Goal: Task Accomplishment & Management: Use online tool/utility

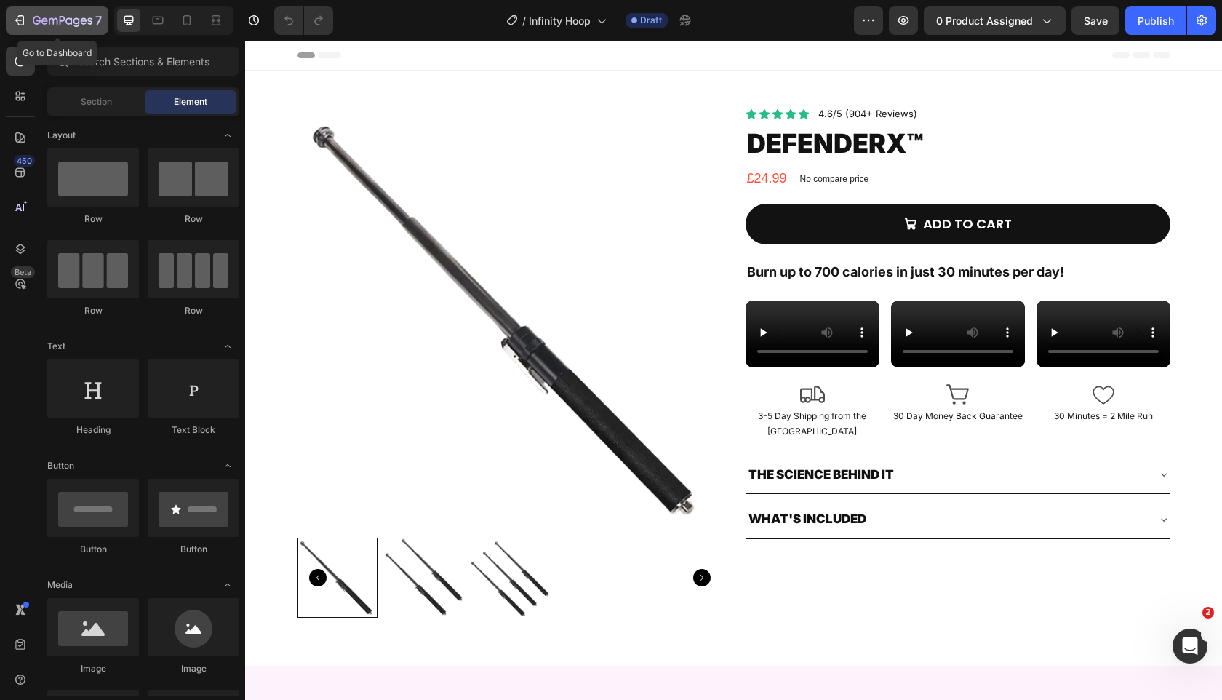
click at [23, 27] on icon "button" at bounding box center [19, 20] width 15 height 15
click at [1038, 15] on icon "button" at bounding box center [1045, 20] width 15 height 15
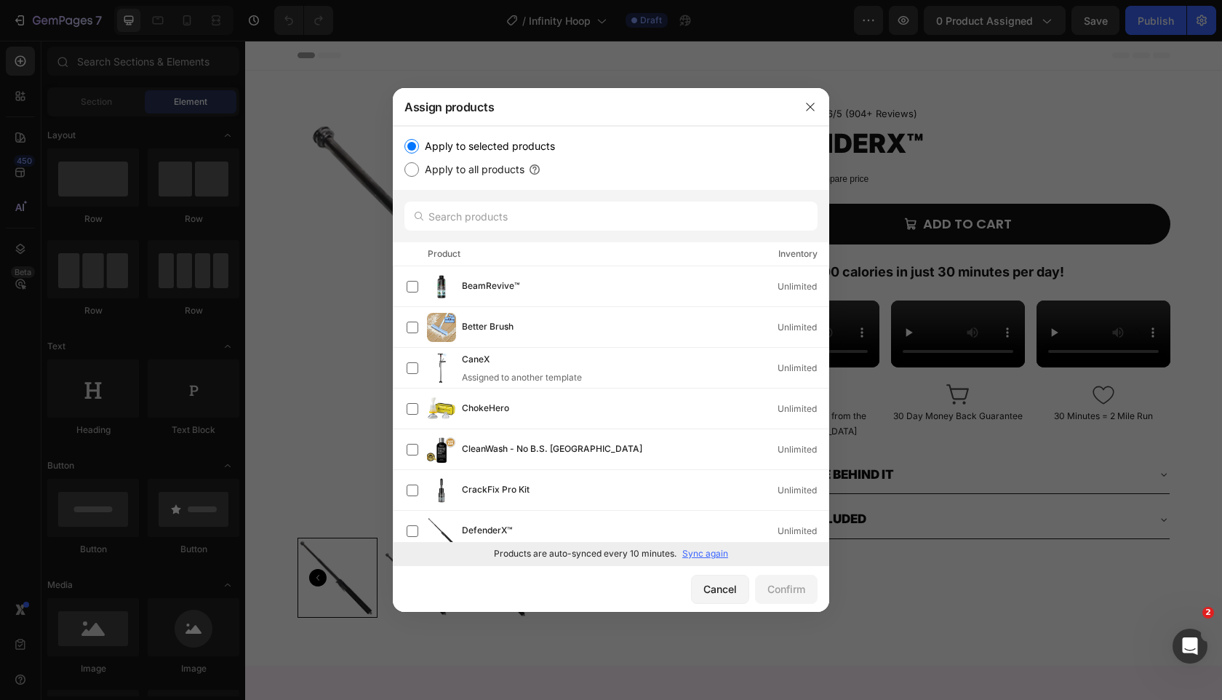
click at [710, 556] on p "Sync again" at bounding box center [705, 553] width 46 height 13
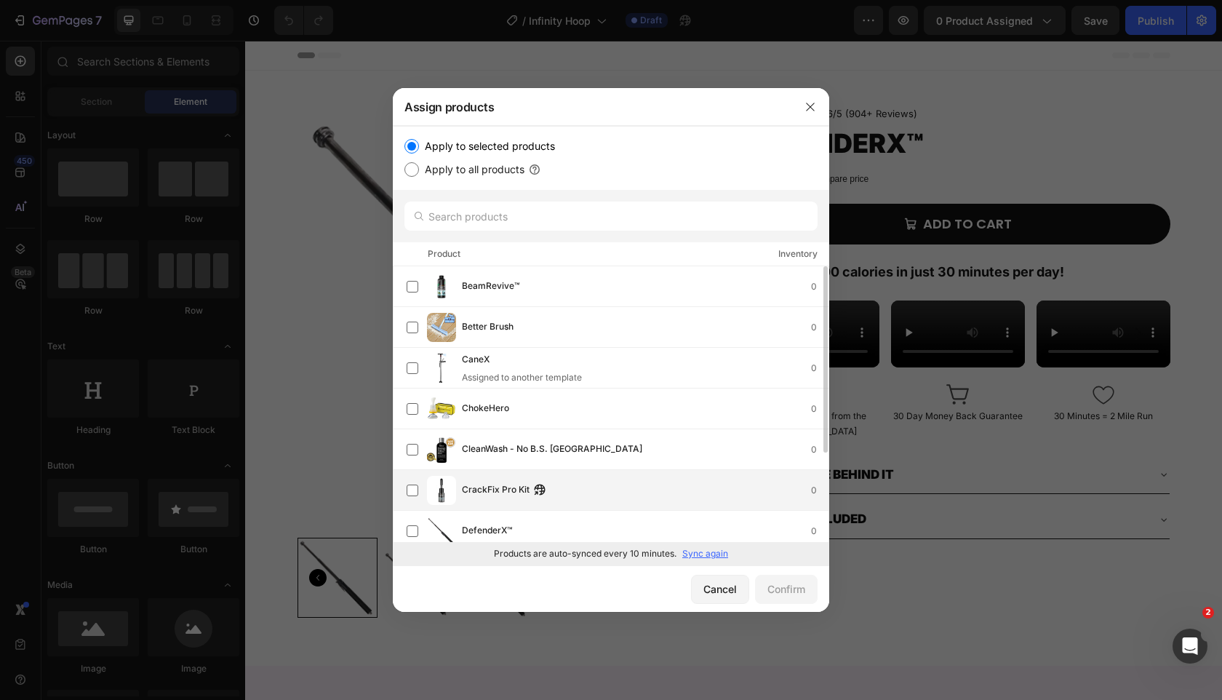
scroll to position [132, 0]
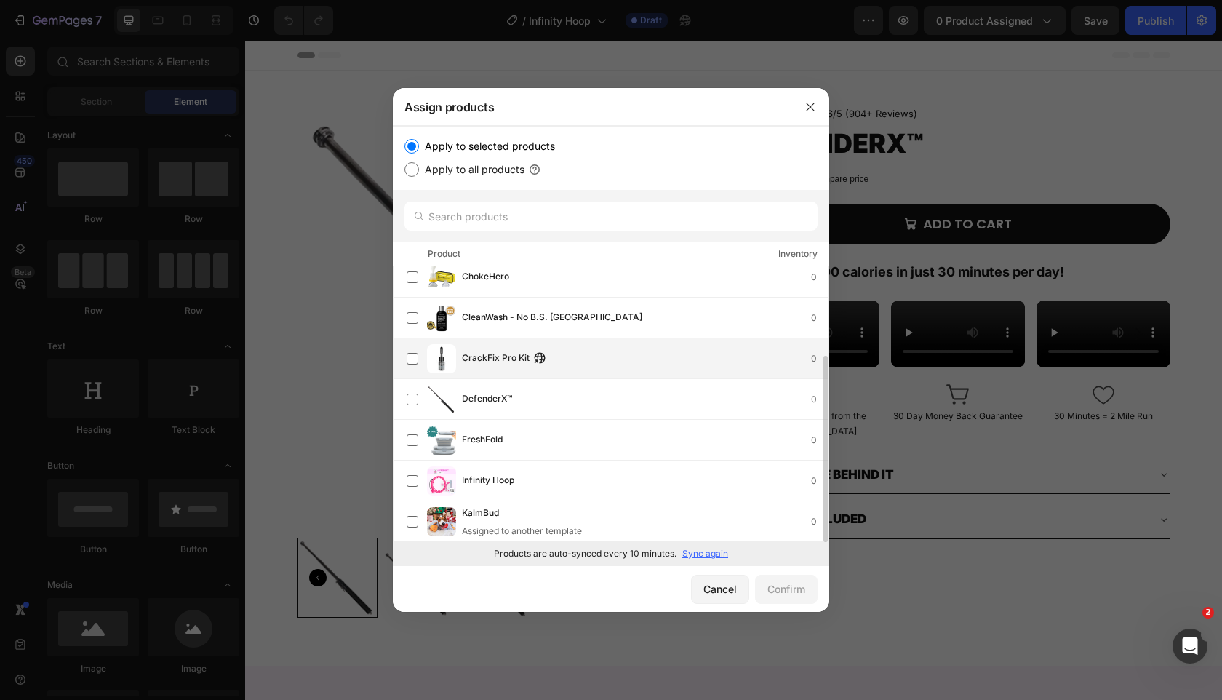
click at [713, 485] on div "Infinity Hoop 0" at bounding box center [645, 481] width 367 height 16
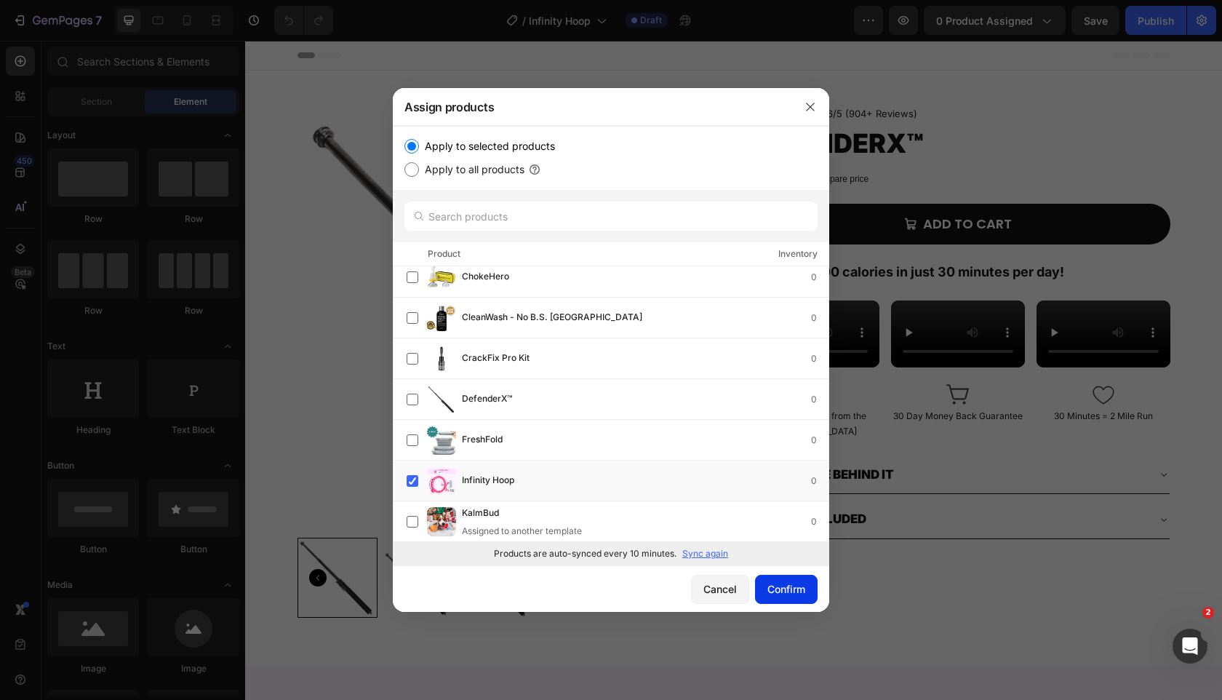
click at [806, 591] on button "Confirm" at bounding box center [786, 588] width 63 height 29
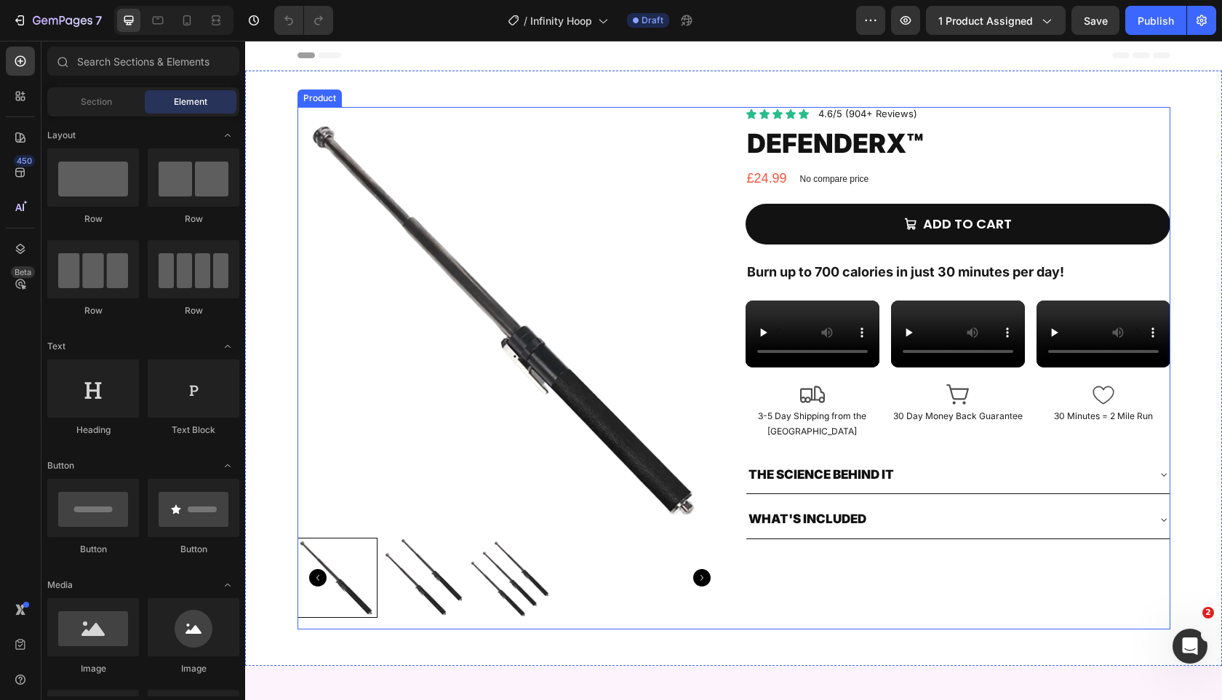
click at [733, 313] on div "Product Images Icon Icon Icon Icon Icon Icon List 4.6/5 (904+ Reviews) Text Blo…" at bounding box center [733, 368] width 873 height 522
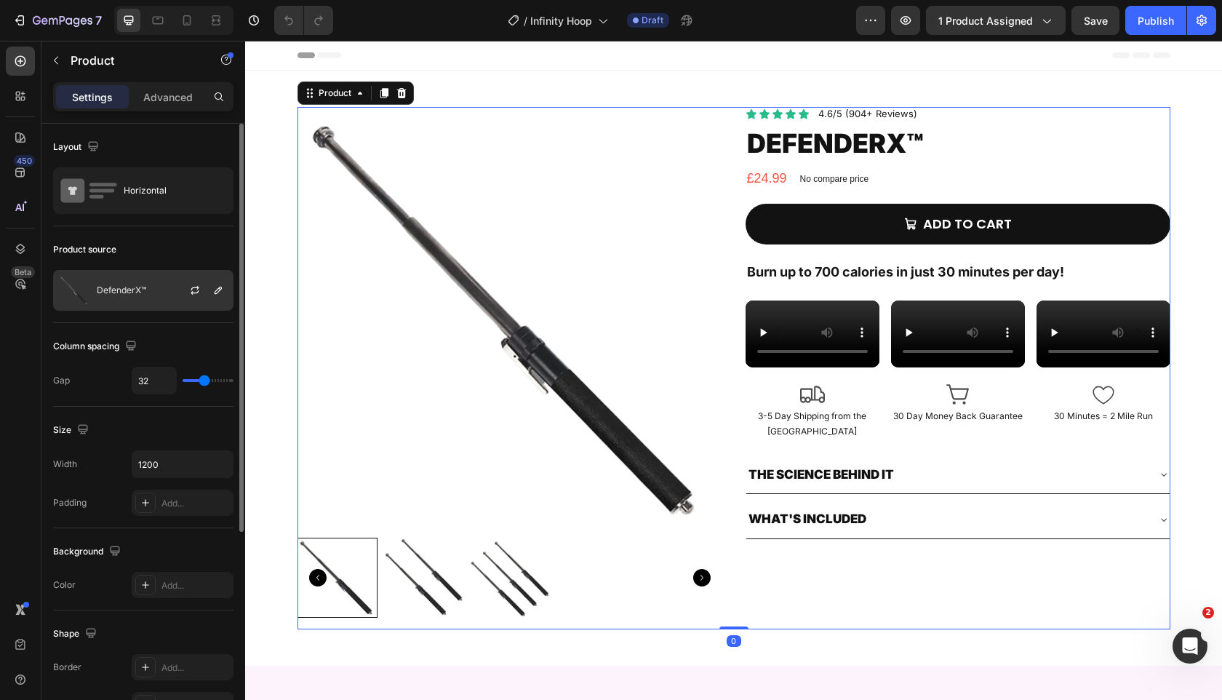
click at [129, 287] on p "DefenderX™" at bounding box center [121, 290] width 49 height 10
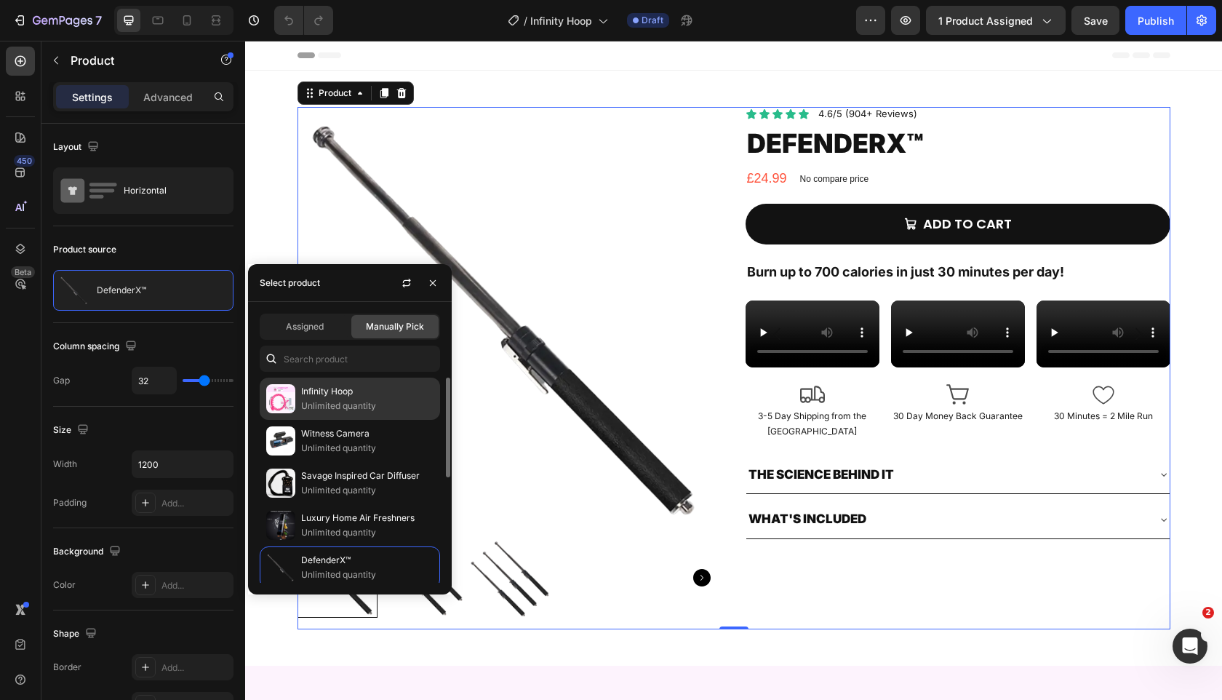
click at [348, 389] on p "Infinity Hoop" at bounding box center [367, 391] width 132 height 15
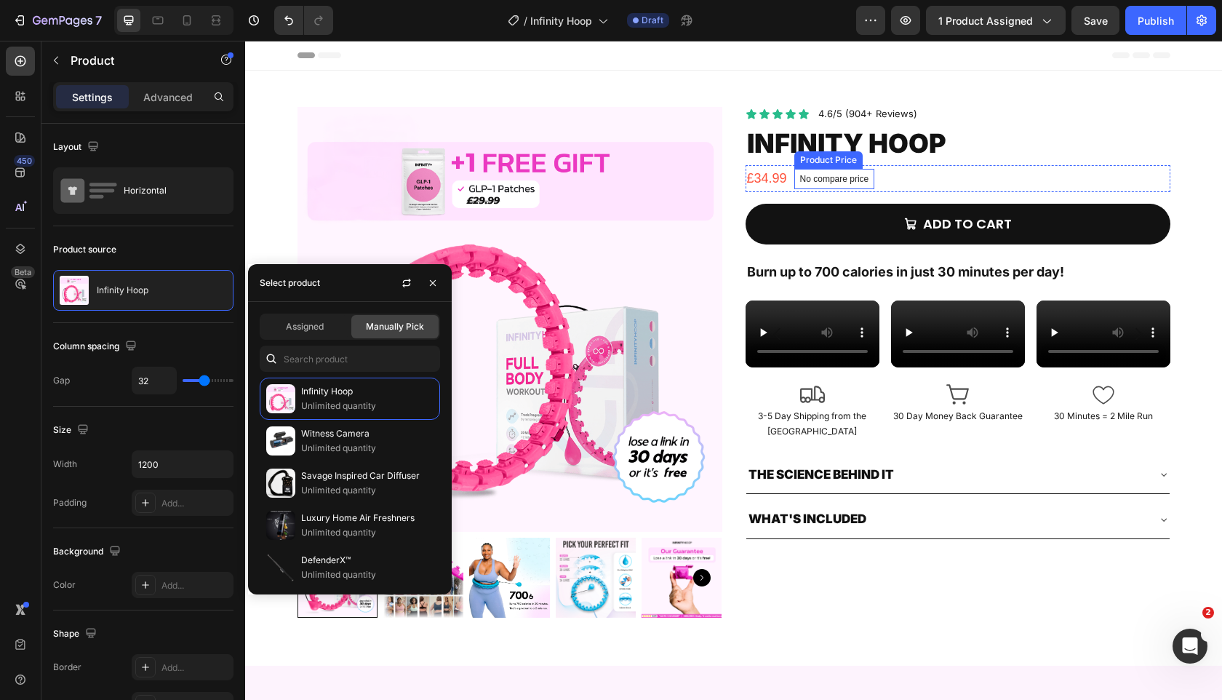
click at [806, 175] on p "No compare price" at bounding box center [834, 179] width 69 height 9
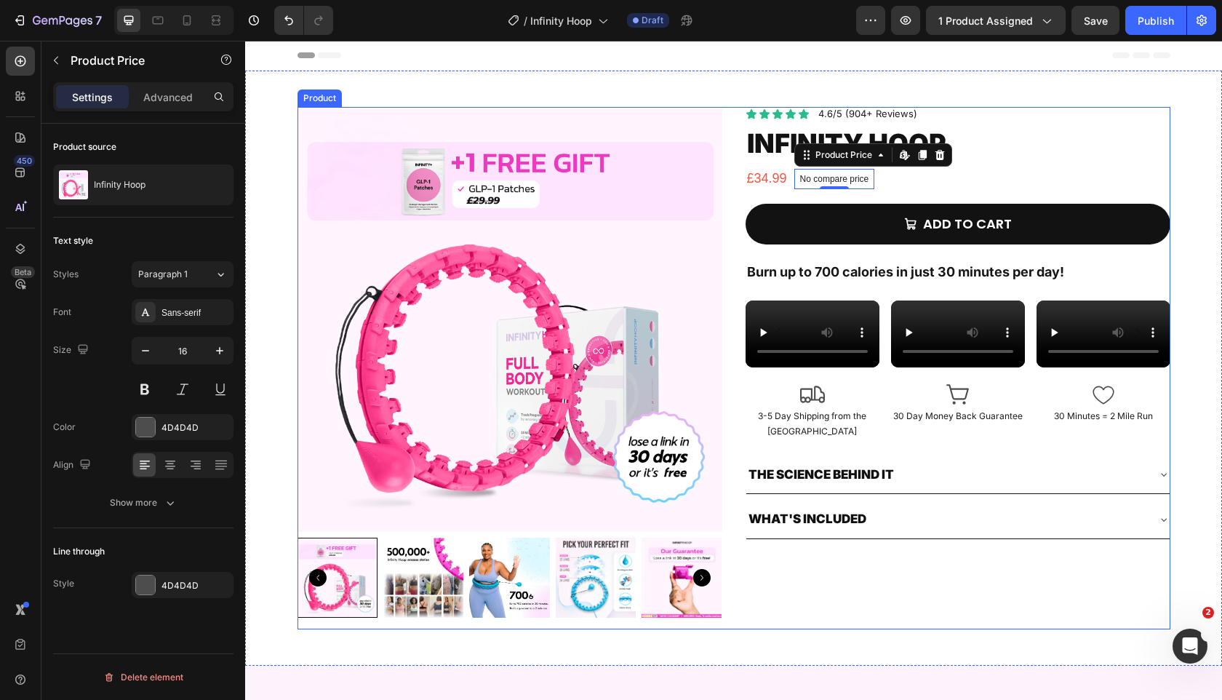
click at [755, 182] on div "£34.99" at bounding box center [766, 178] width 43 height 26
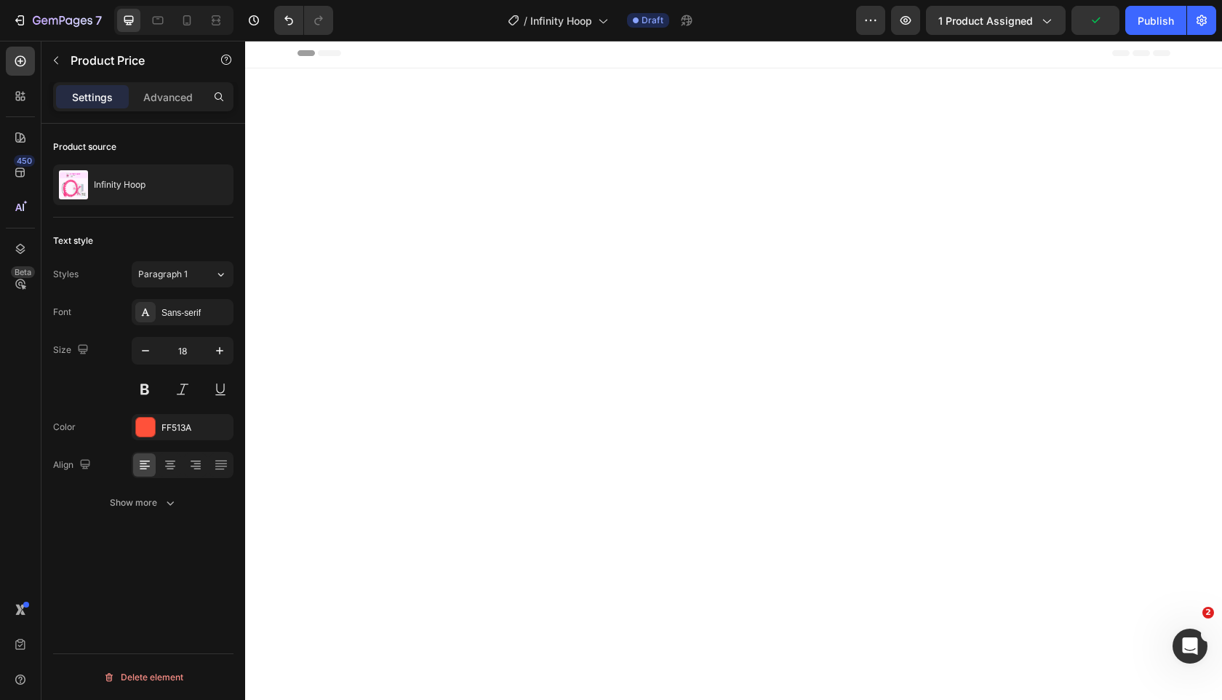
scroll to position [833, 0]
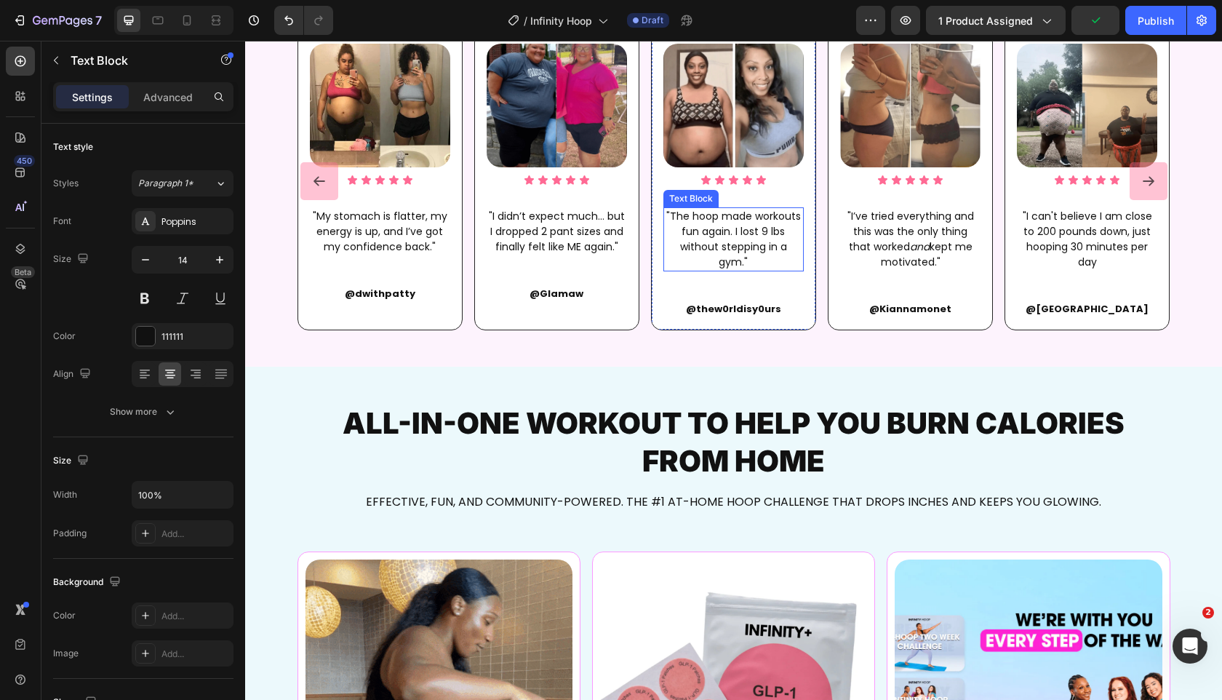
click at [737, 231] on p ""The hoop made workouts fun again. I lost 9 lbs without stepping in a gym."" at bounding box center [733, 239] width 137 height 61
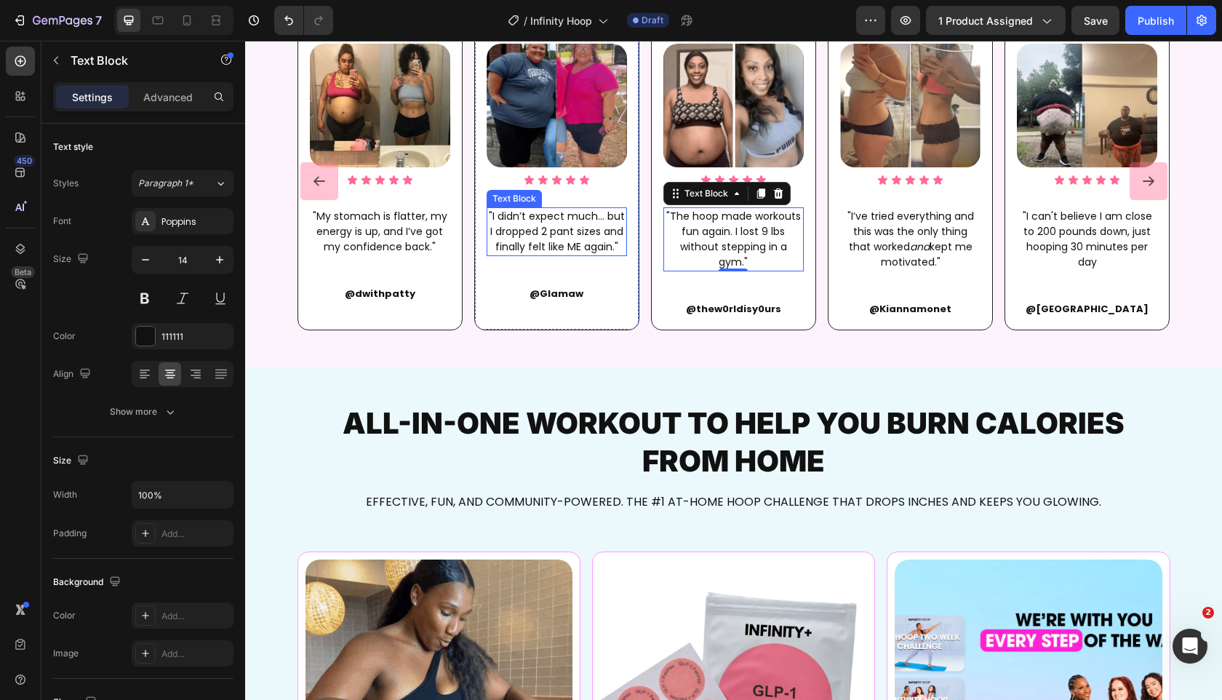
click at [547, 239] on p ""I didn’t expect much... but I dropped 2 pant sizes and finally felt like ME ag…" at bounding box center [556, 232] width 137 height 46
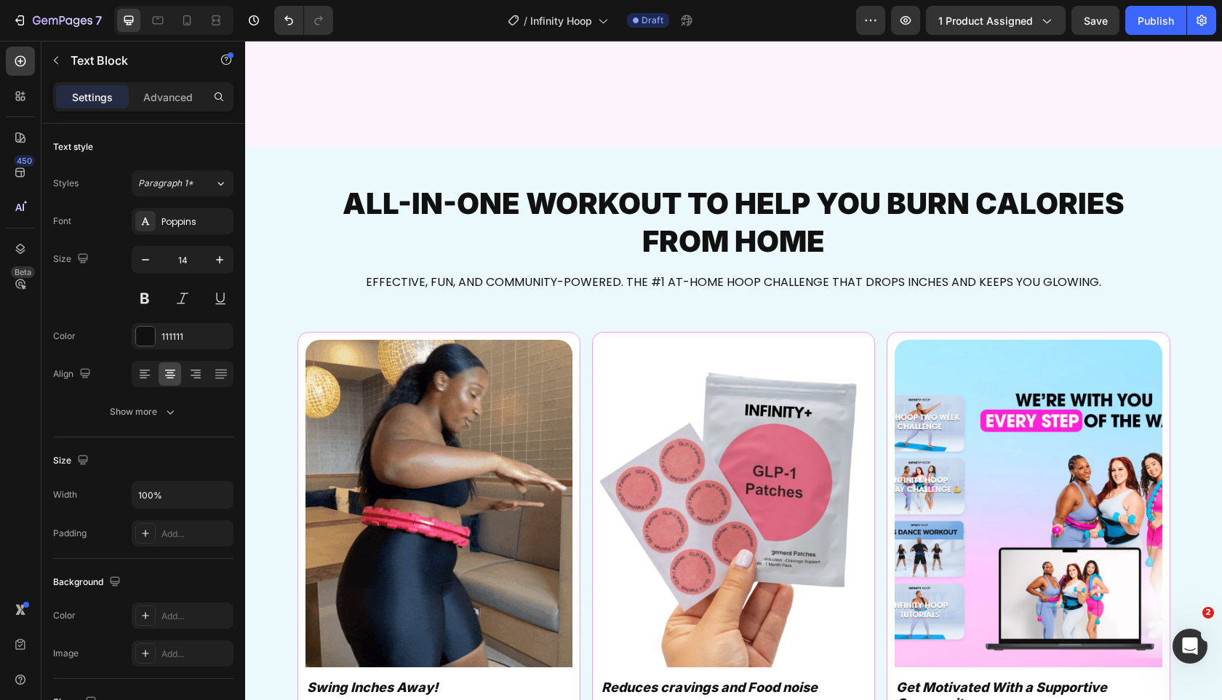
scroll to position [1247, 0]
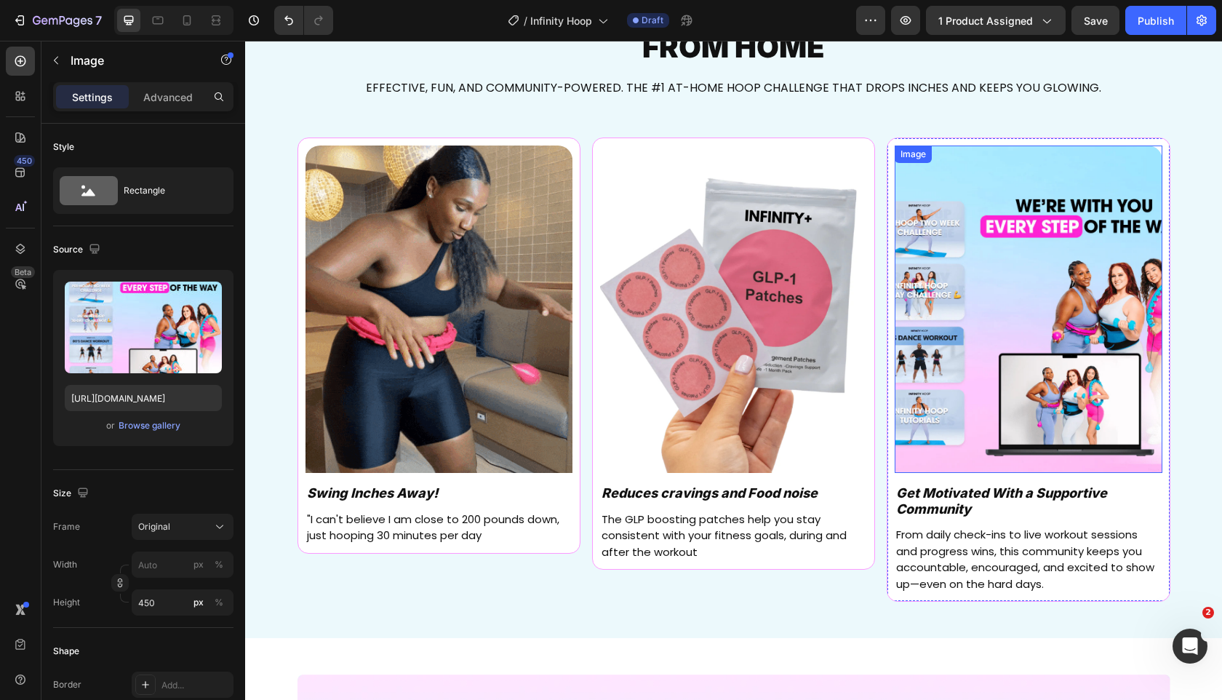
click at [1082, 280] on img at bounding box center [1027, 308] width 267 height 327
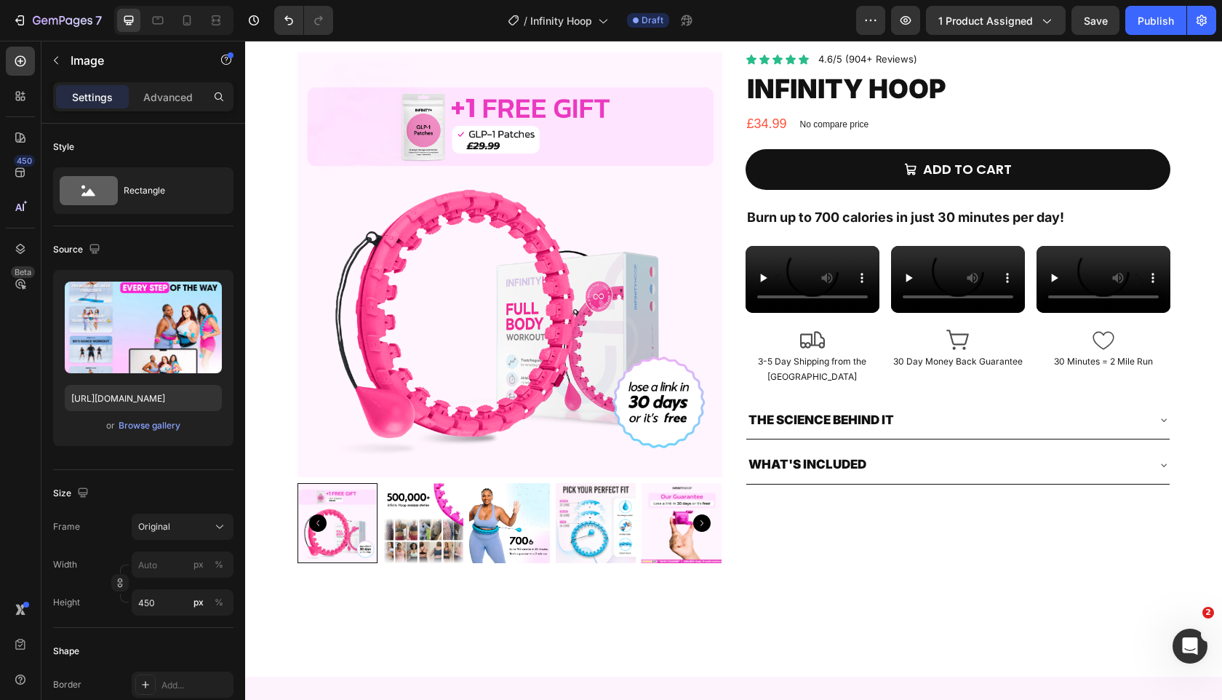
scroll to position [0, 0]
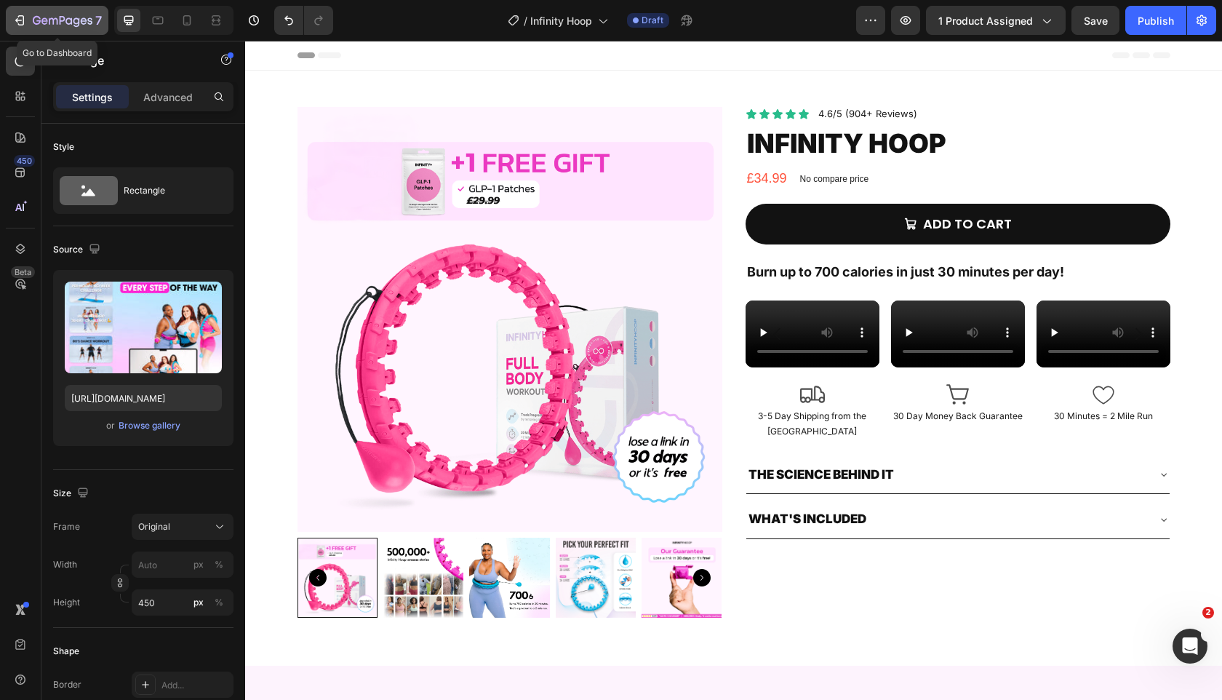
click at [33, 22] on icon "button" at bounding box center [37, 20] width 8 height 9
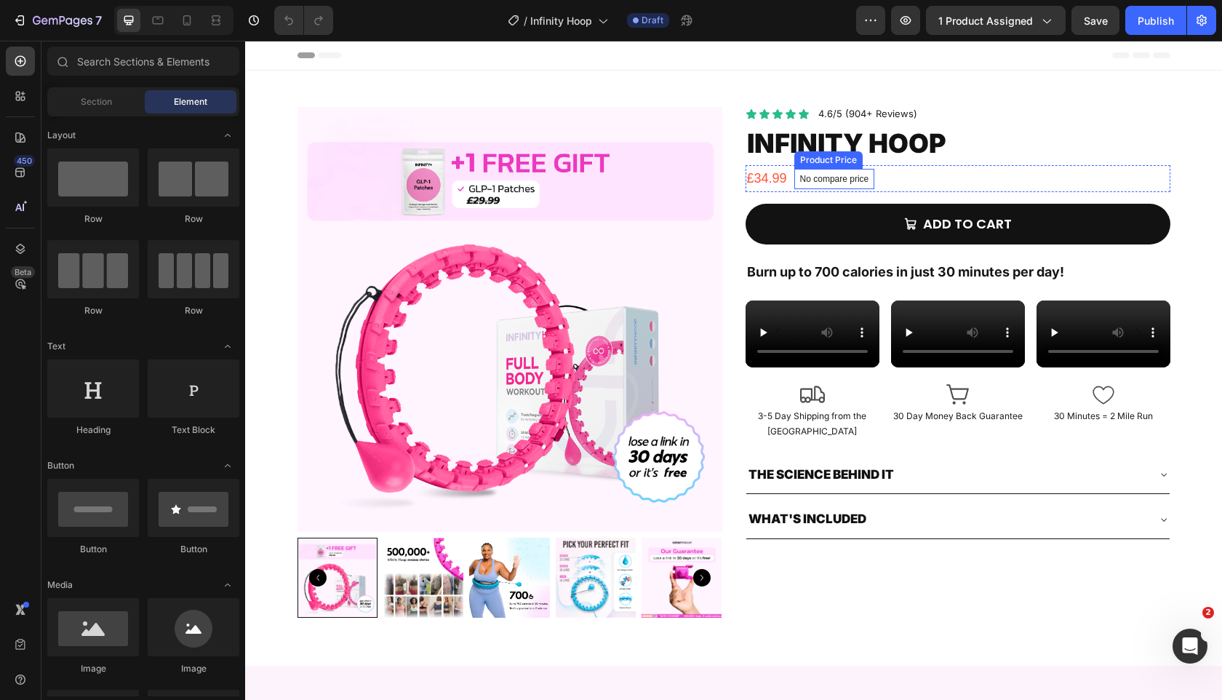
click at [821, 184] on div "No compare price" at bounding box center [834, 179] width 81 height 20
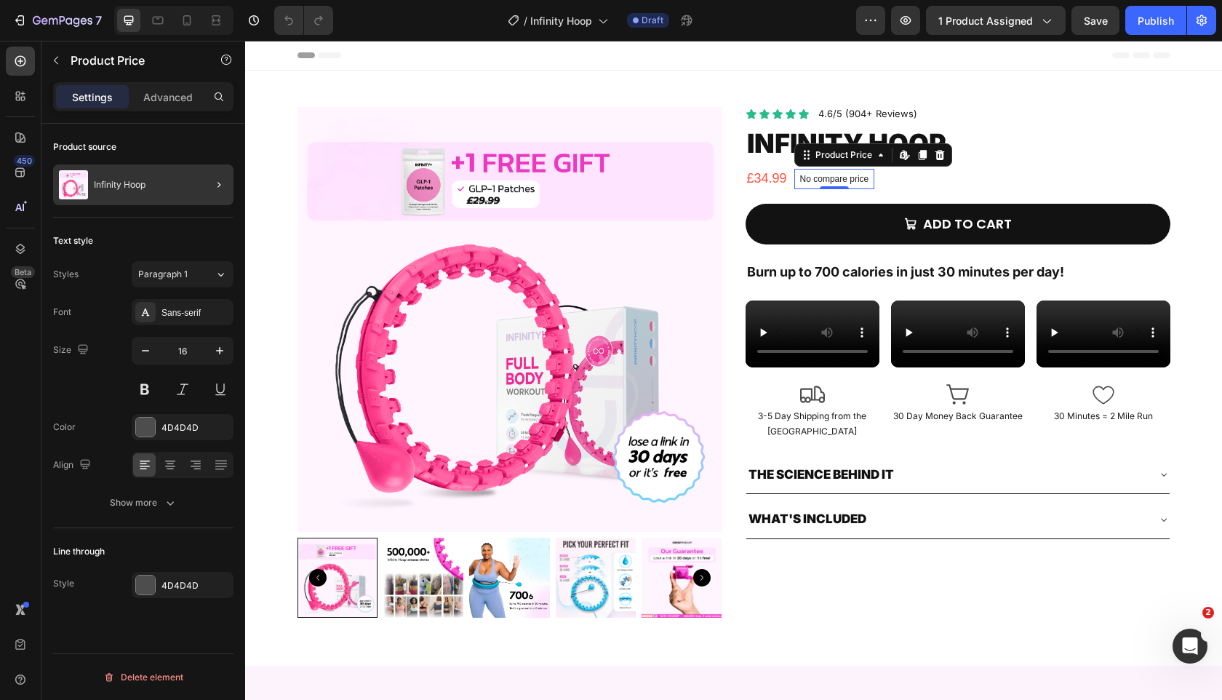
click at [206, 187] on div at bounding box center [213, 184] width 41 height 41
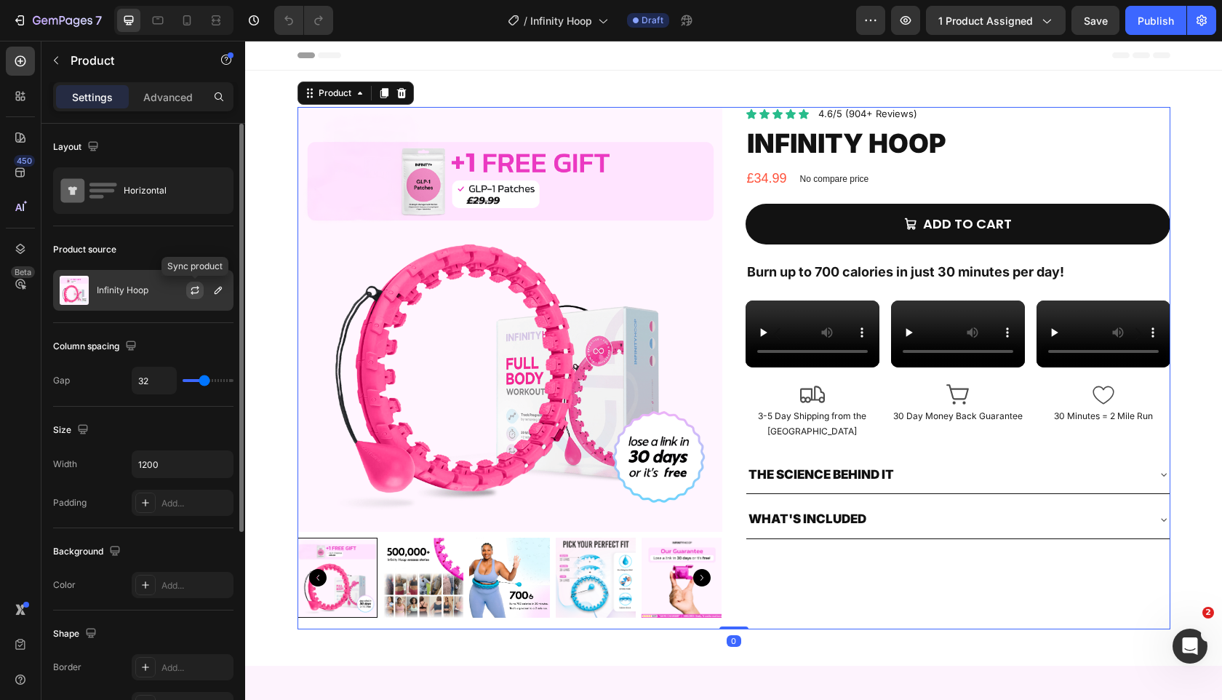
click at [193, 289] on icon "button" at bounding box center [195, 290] width 12 height 12
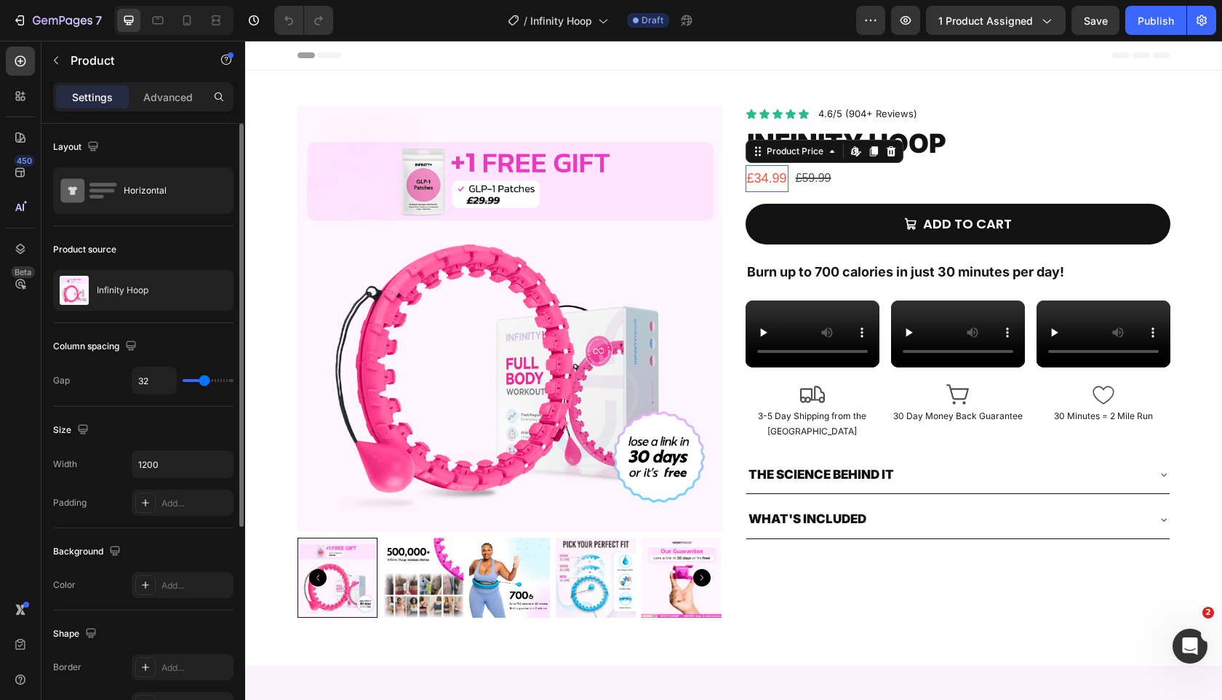
click at [775, 175] on div "£34.99" at bounding box center [766, 178] width 43 height 26
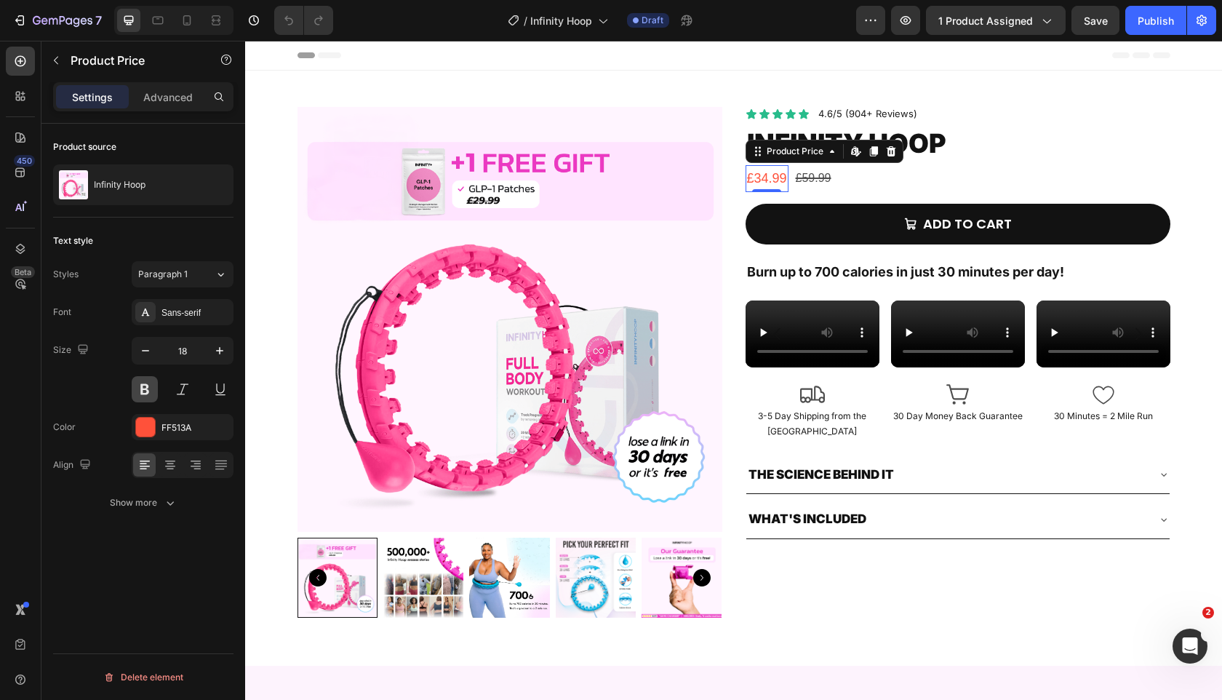
click at [147, 391] on button at bounding box center [145, 389] width 26 height 26
click at [385, 257] on img at bounding box center [509, 319] width 425 height 425
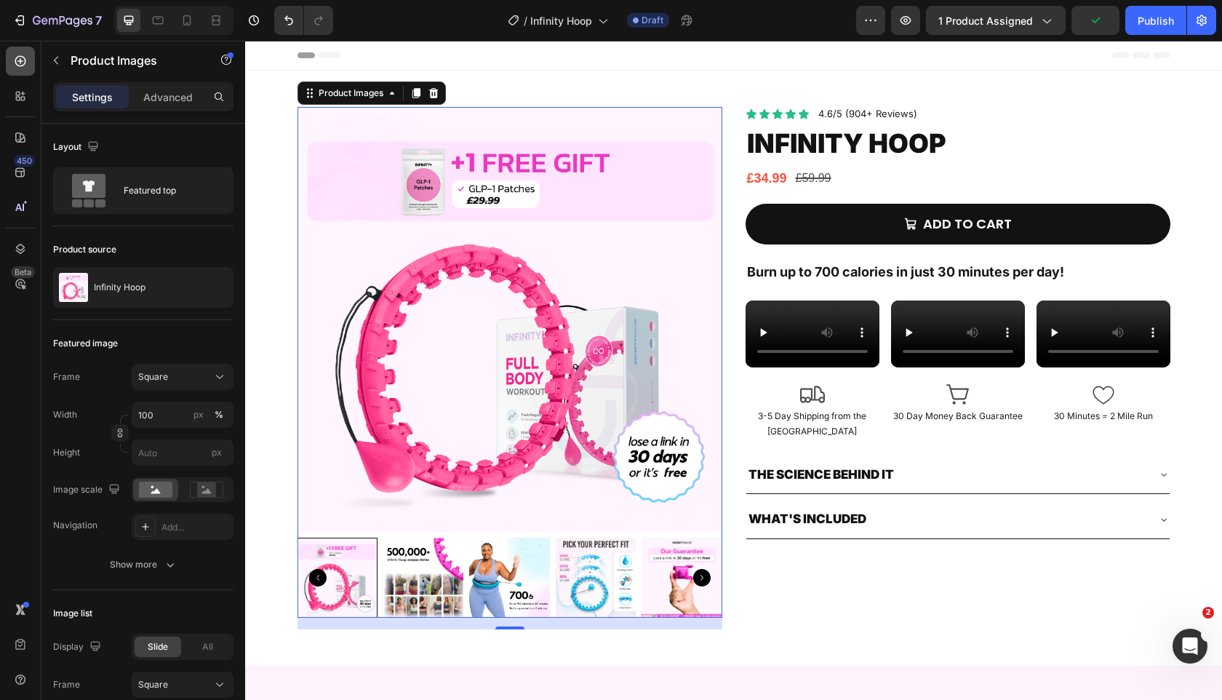
click at [29, 67] on div at bounding box center [20, 61] width 29 height 29
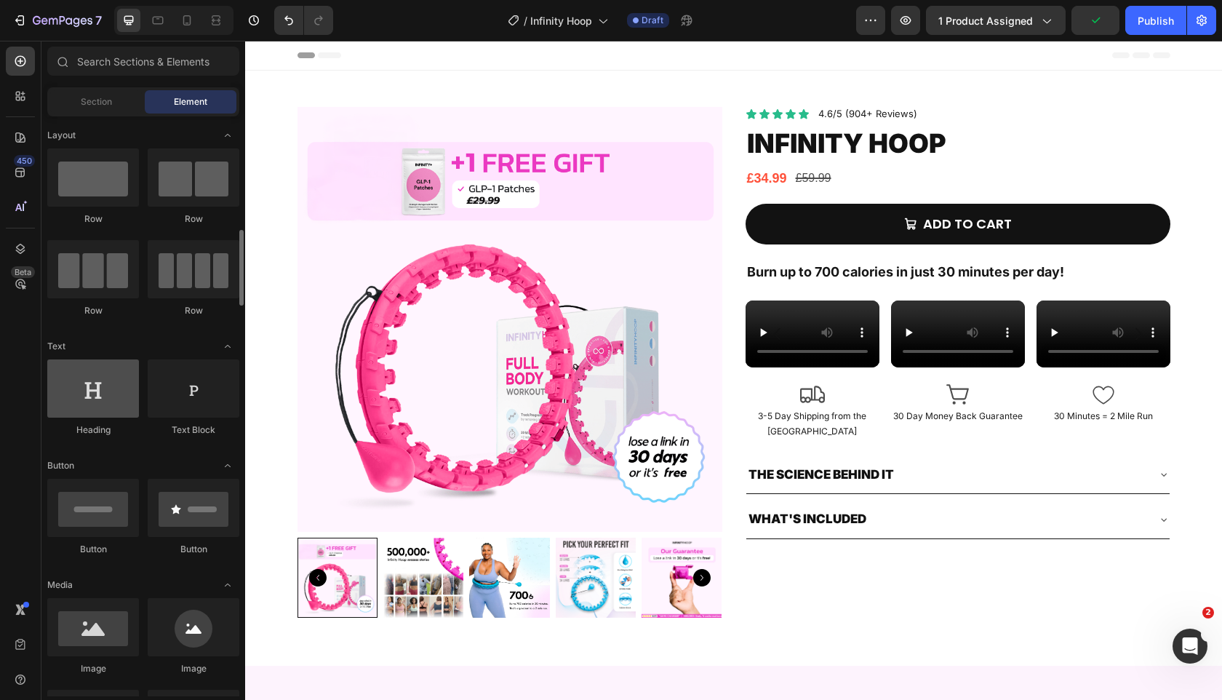
scroll to position [758, 0]
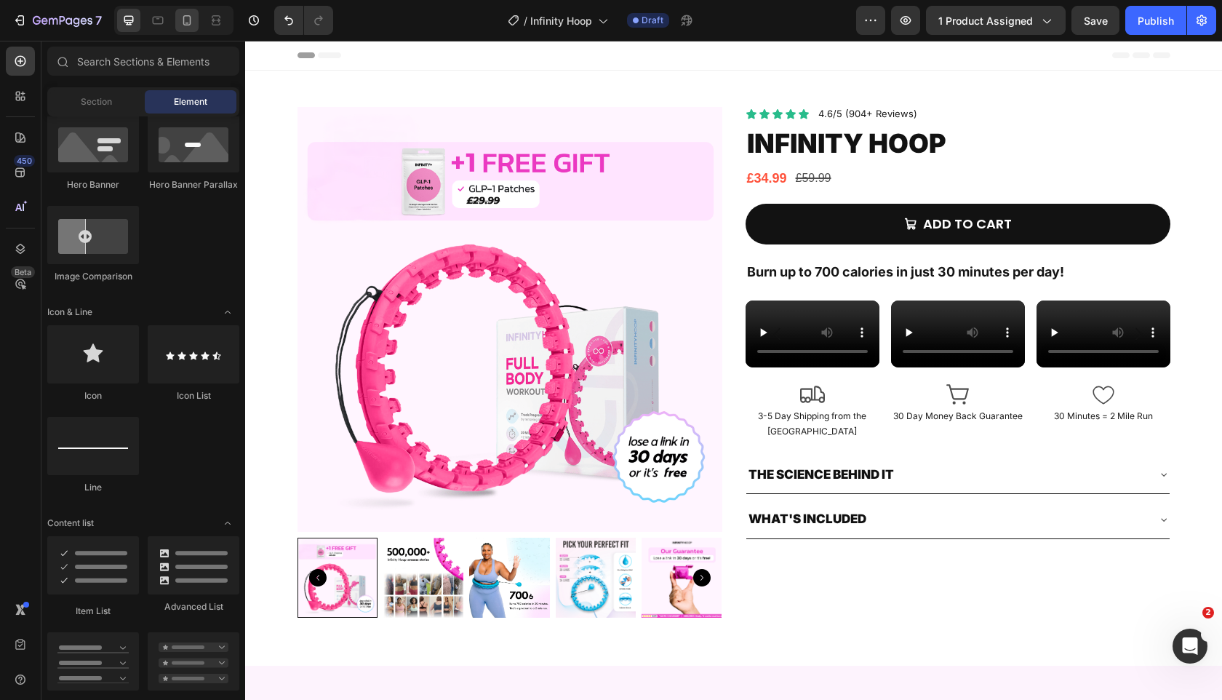
click at [187, 29] on div at bounding box center [186, 20] width 23 height 23
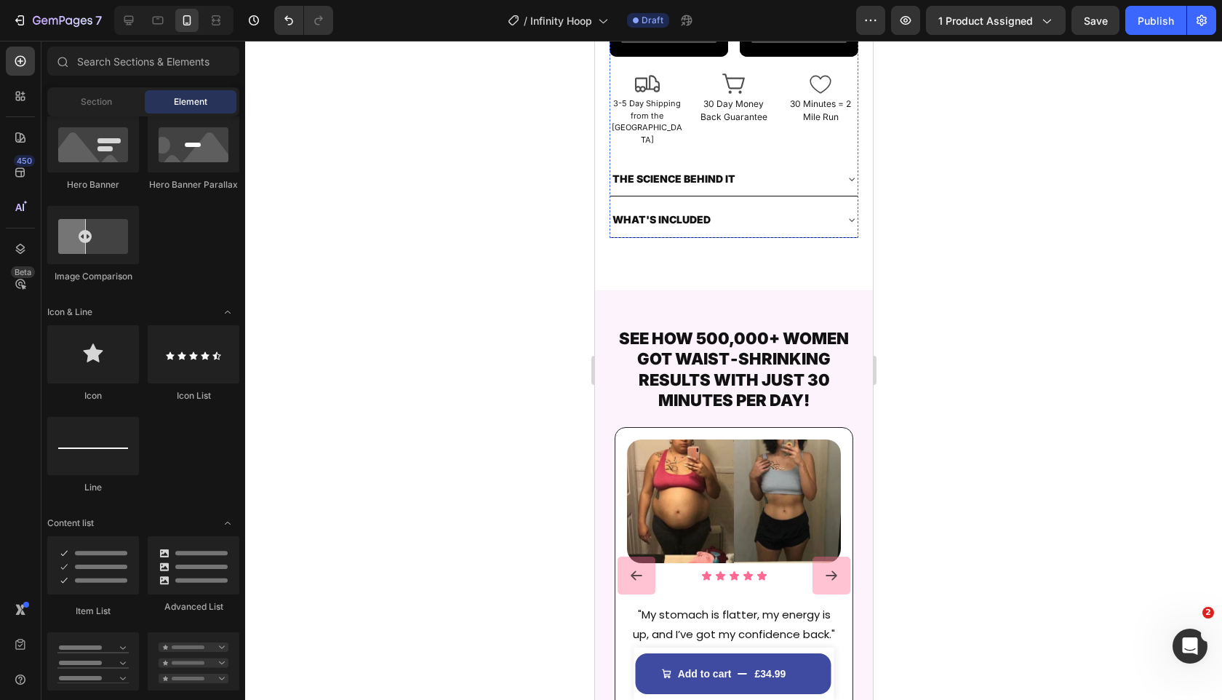
scroll to position [521, 0]
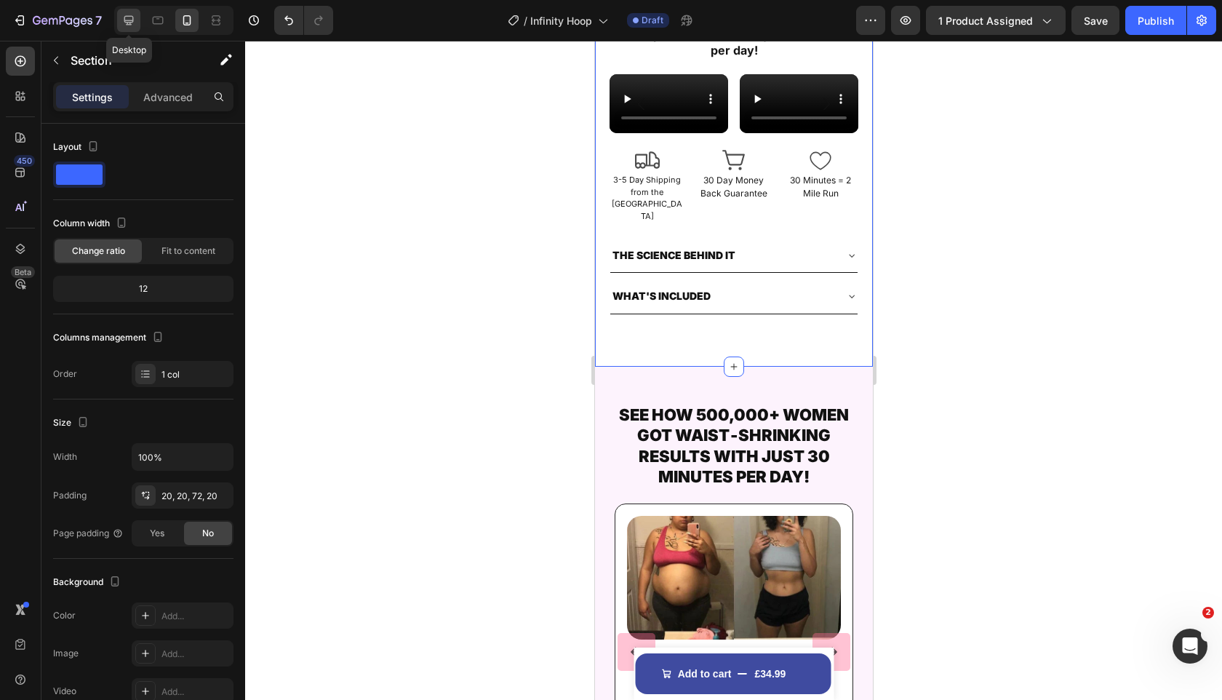
click at [128, 23] on icon at bounding box center [128, 20] width 9 height 9
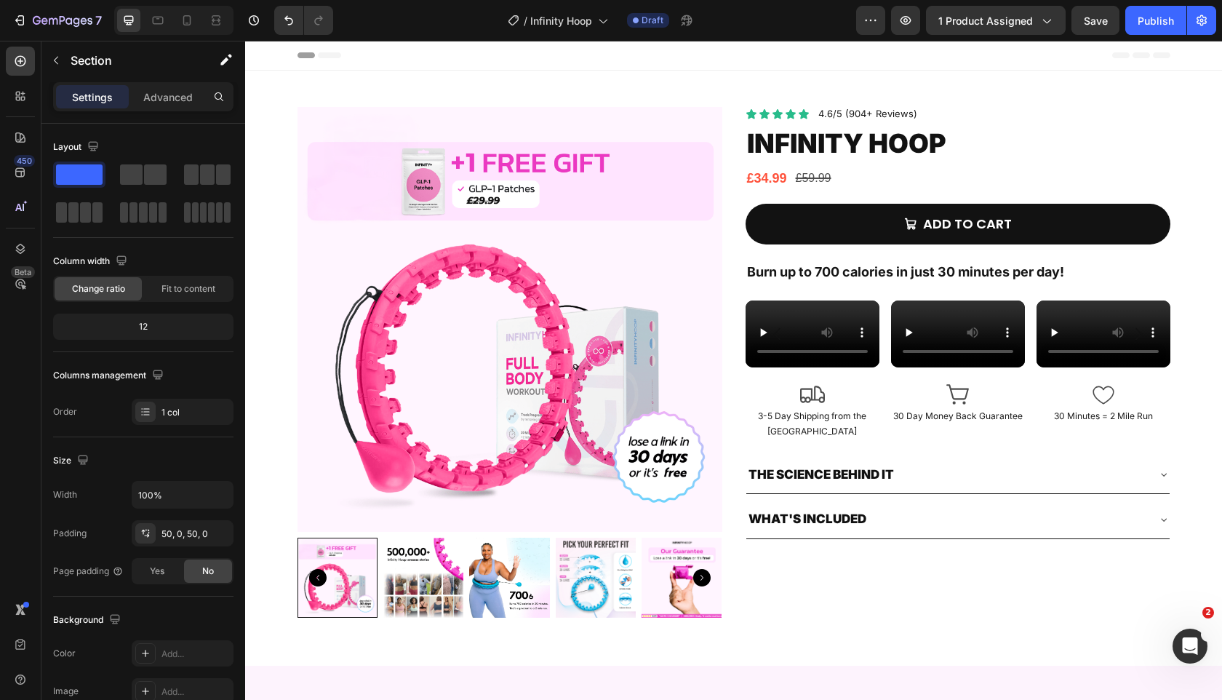
click at [280, 111] on div "Product Images Icon Icon Icon Icon Icon Icon List 4.6/5 (904+ Reviews) Text Blo…" at bounding box center [733, 368] width 977 height 522
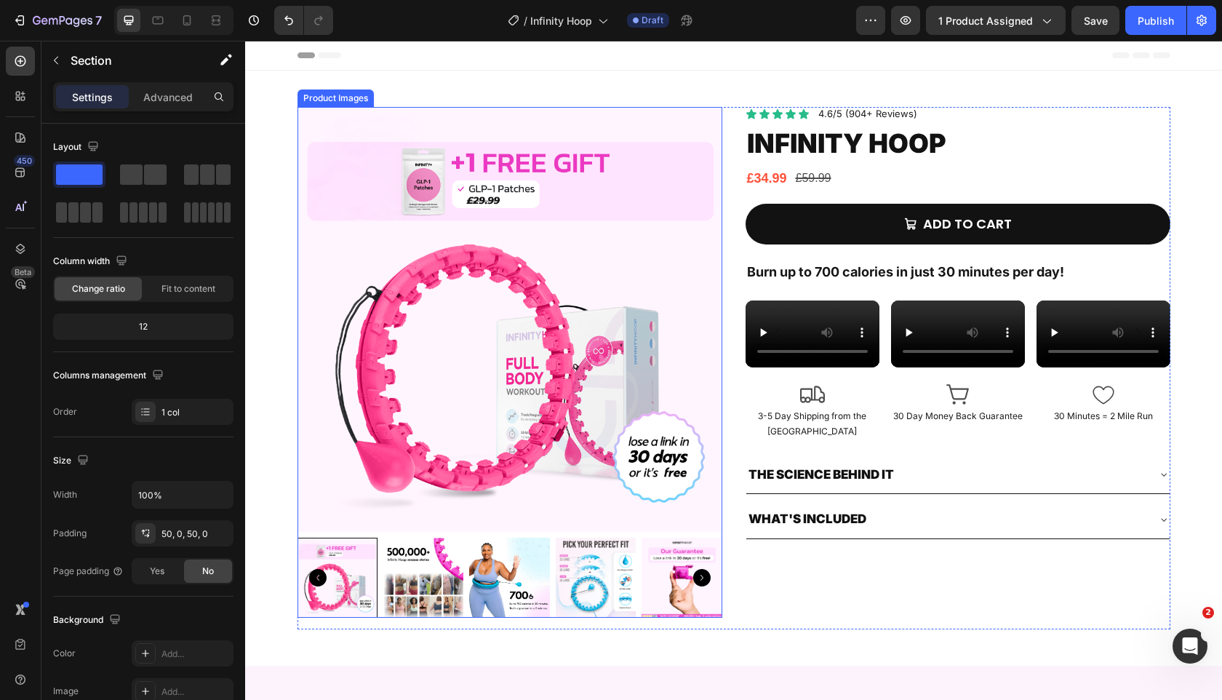
click at [366, 119] on img at bounding box center [509, 319] width 425 height 425
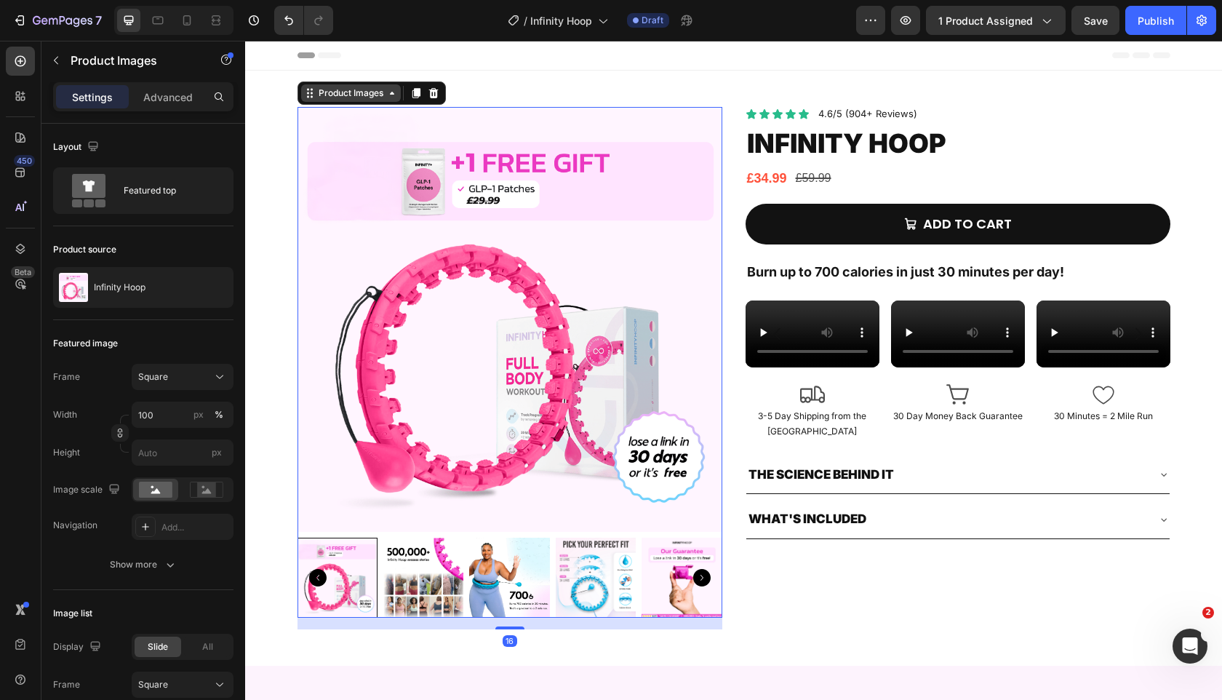
click at [352, 87] on div "Product Images" at bounding box center [351, 93] width 71 height 13
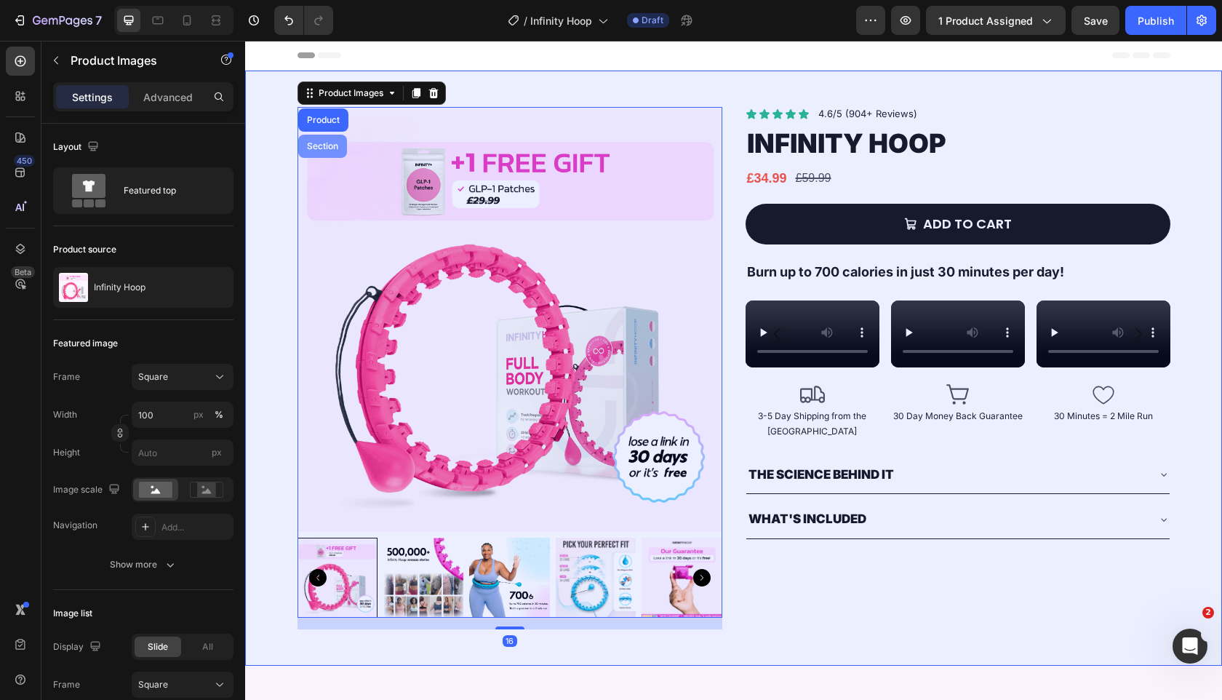
click at [323, 140] on div "Section" at bounding box center [322, 146] width 49 height 23
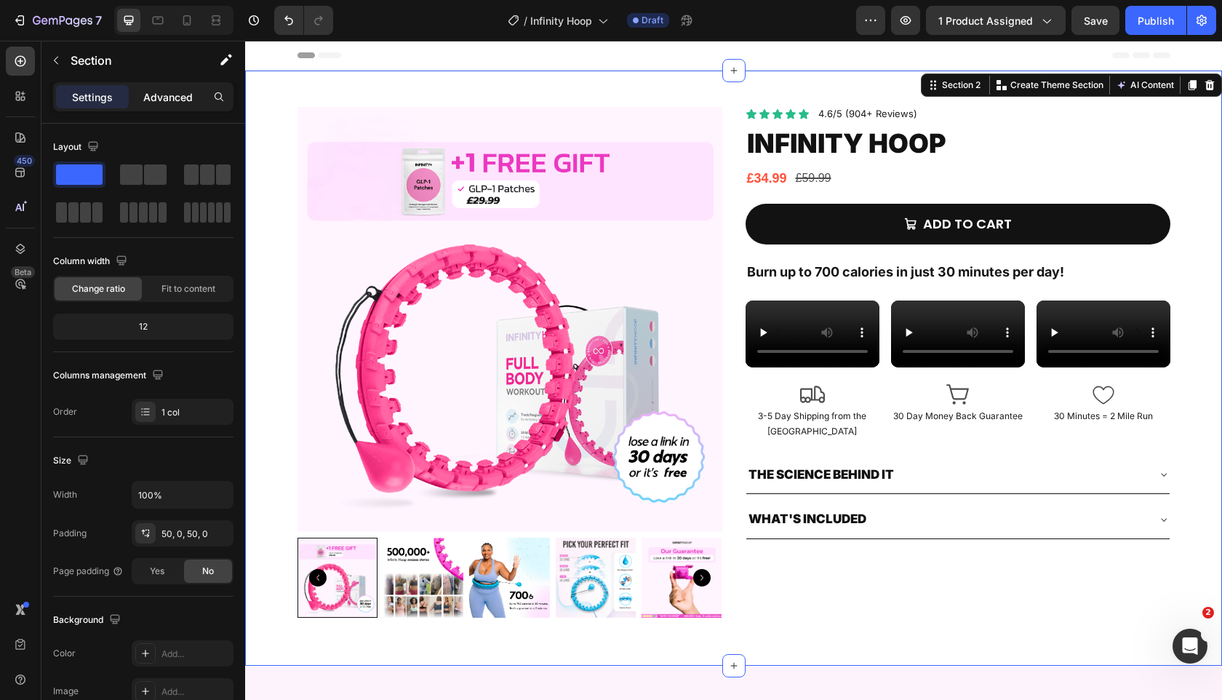
click at [177, 97] on p "Advanced" at bounding box center [167, 96] width 49 height 15
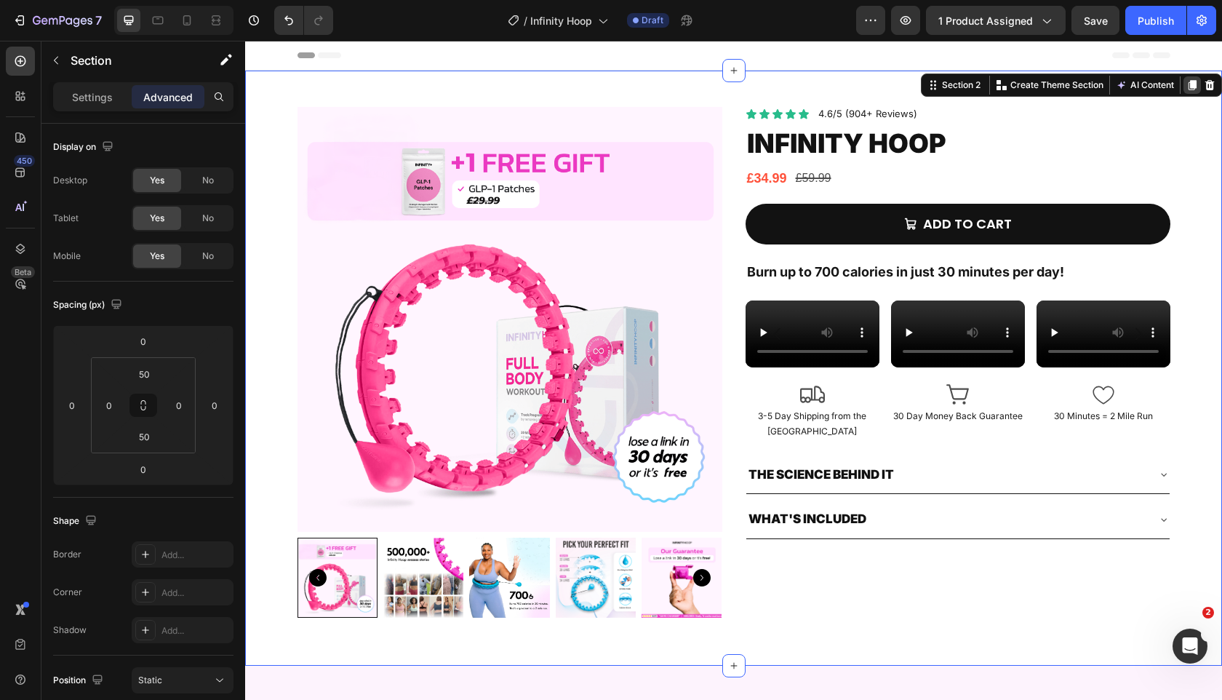
click at [1193, 89] on icon at bounding box center [1192, 85] width 12 height 12
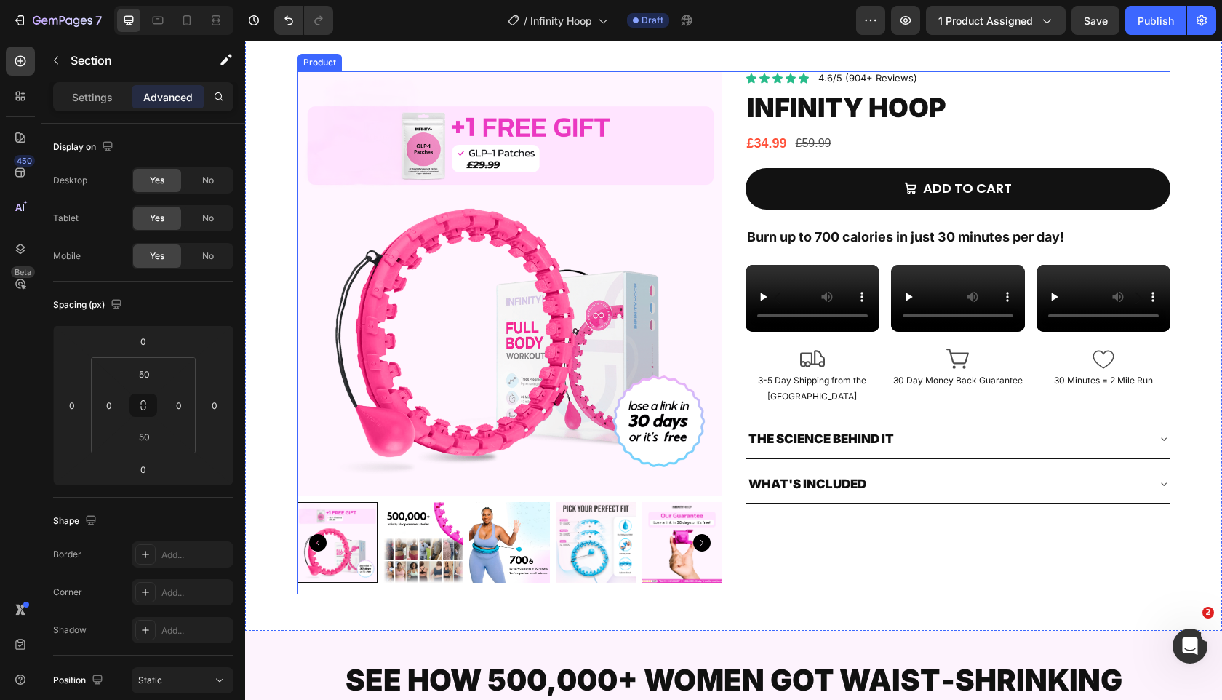
scroll to position [639, 0]
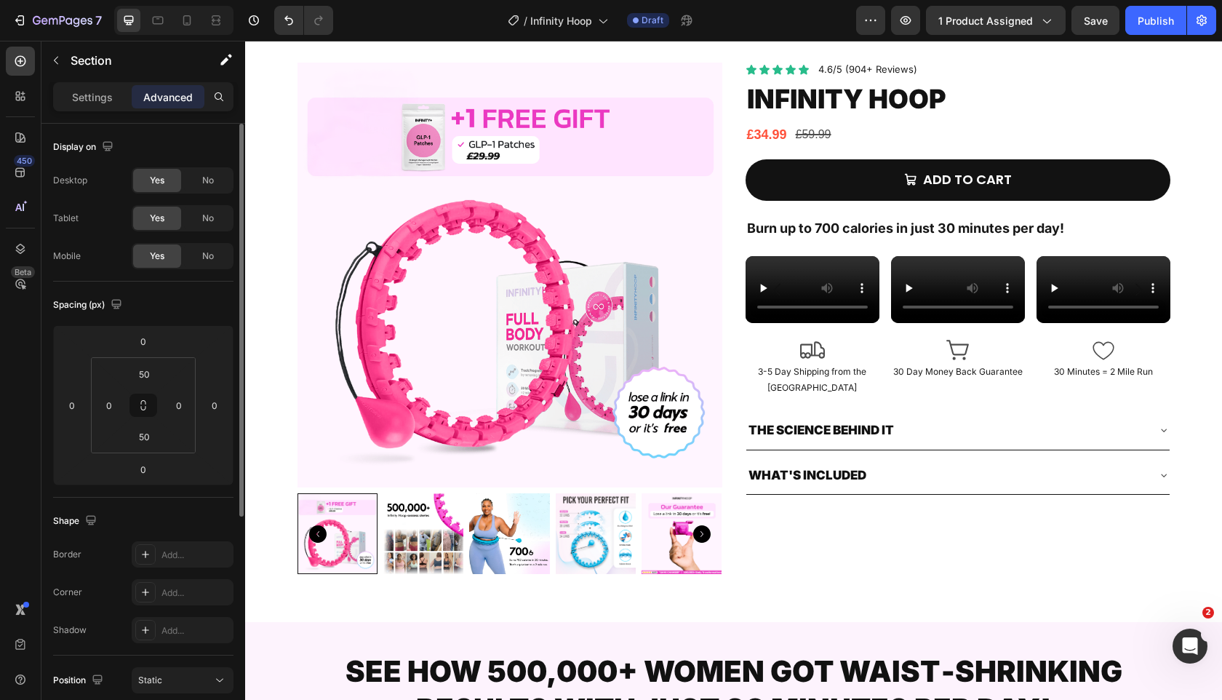
drag, startPoint x: 213, startPoint y: 215, endPoint x: 211, endPoint y: 241, distance: 26.3
click at [213, 215] on span "No" at bounding box center [208, 218] width 12 height 13
click at [211, 248] on div "No" at bounding box center [208, 255] width 48 height 23
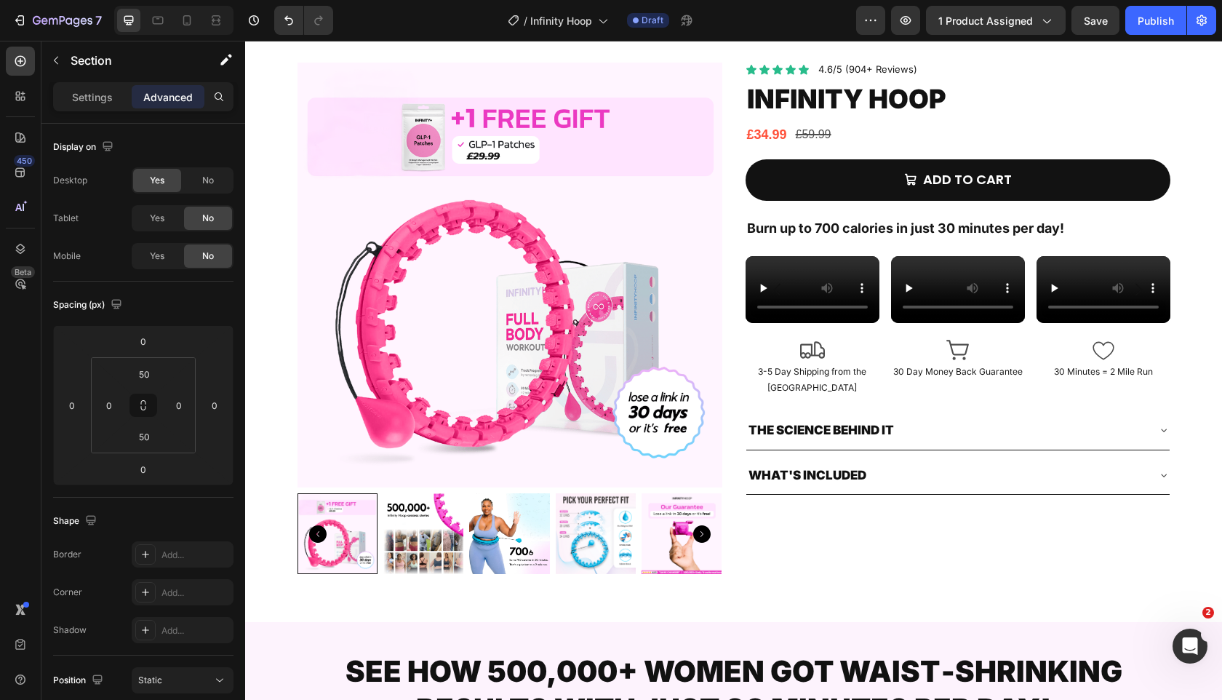
click at [285, 187] on div "Product Images Icon Icon Icon Icon Icon Icon List 4.6/5 (904+ Reviews) Text Blo…" at bounding box center [733, 324] width 977 height 522
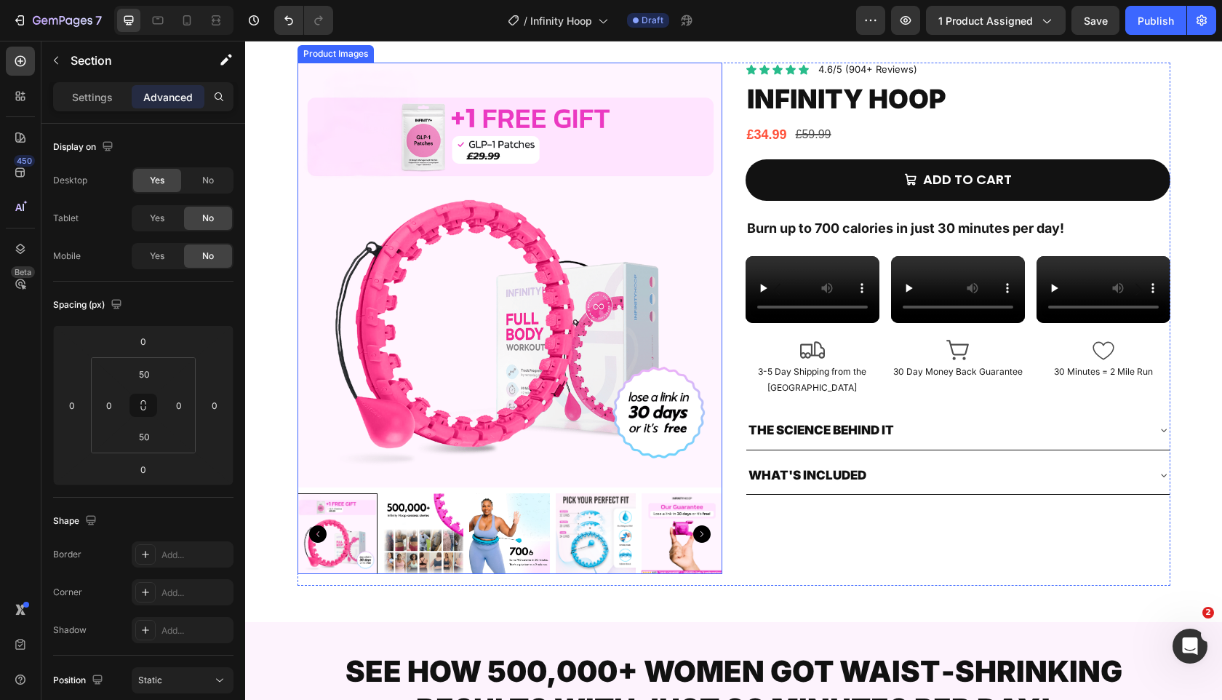
click at [308, 187] on img at bounding box center [509, 275] width 425 height 425
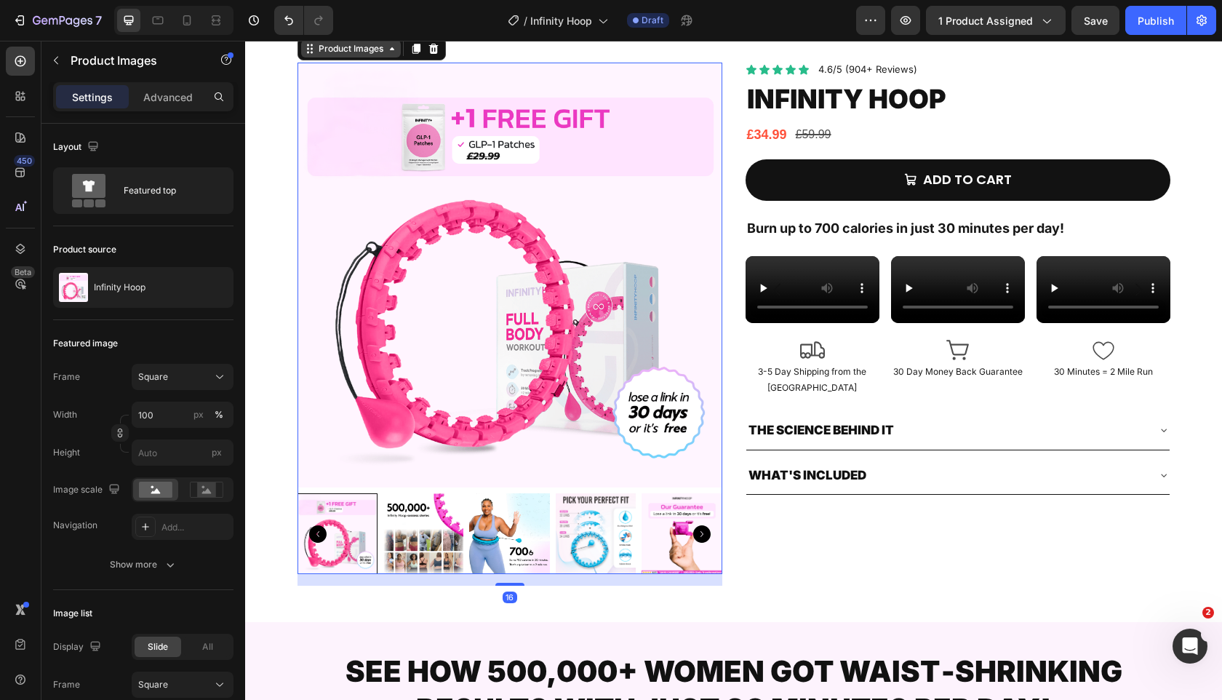
click at [329, 55] on div "Product Images" at bounding box center [351, 48] width 71 height 13
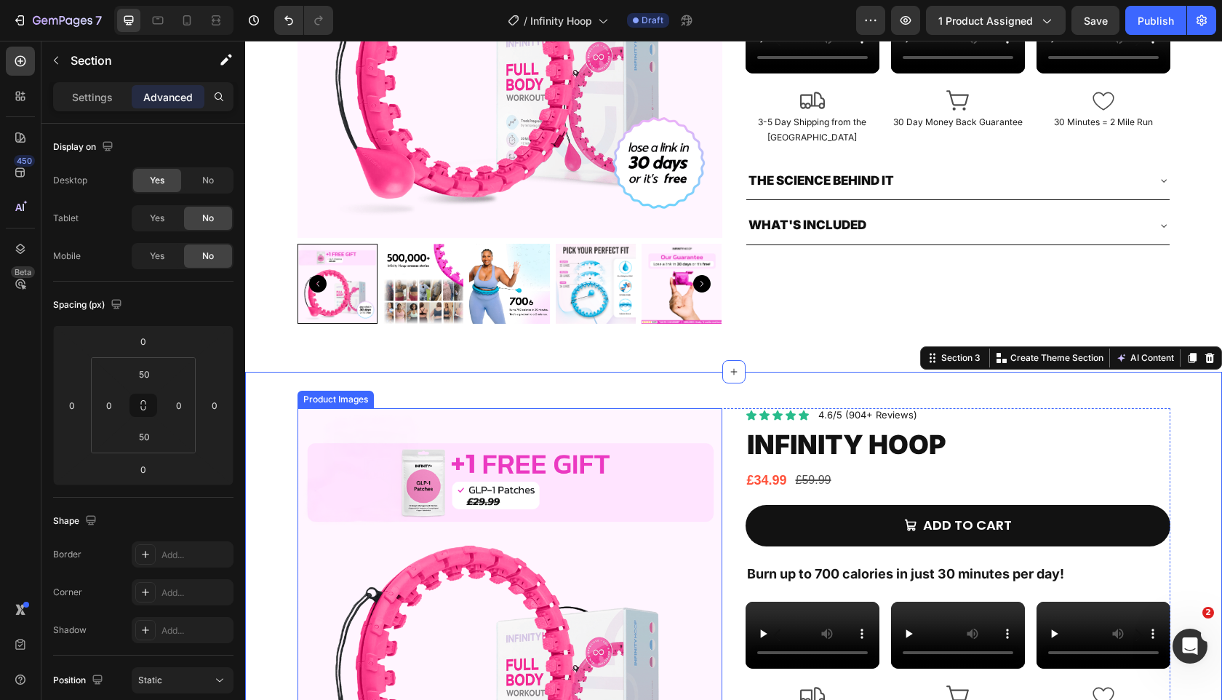
scroll to position [281, 0]
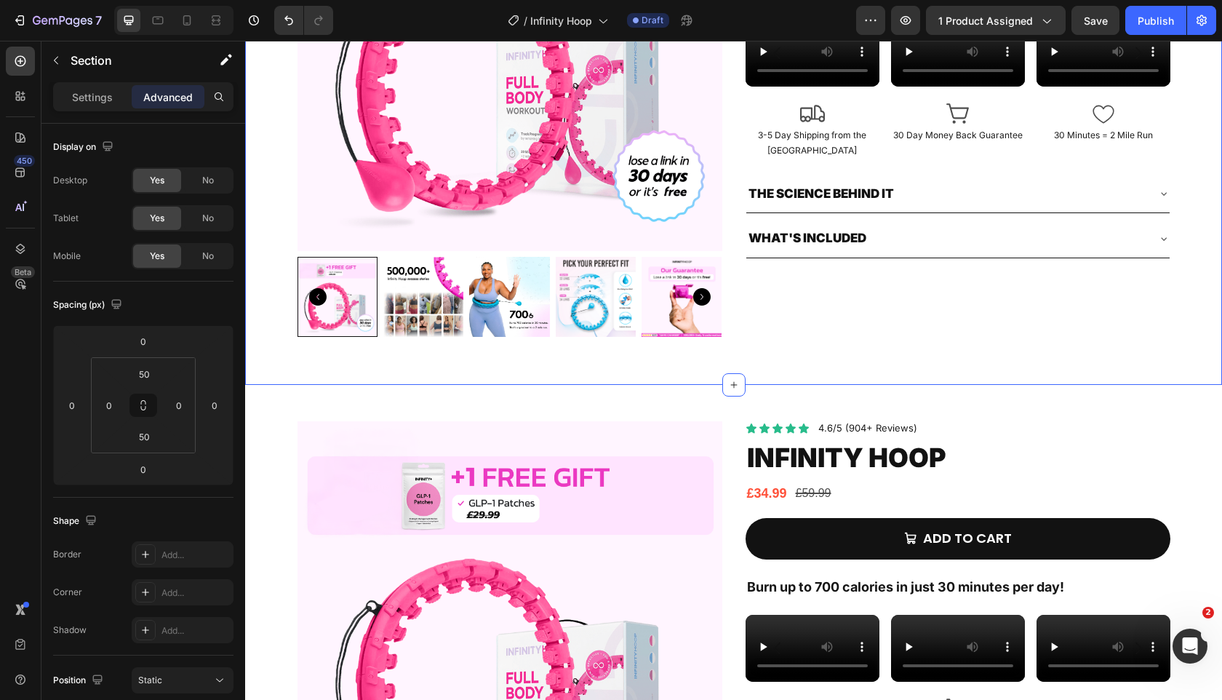
click at [287, 385] on div "Product Images Icon Icon Icon Icon Icon Icon List 4.6/5 (904+ Reviews) Text Blo…" at bounding box center [733, 87] width 977 height 595
click at [214, 185] on div "No" at bounding box center [208, 180] width 48 height 23
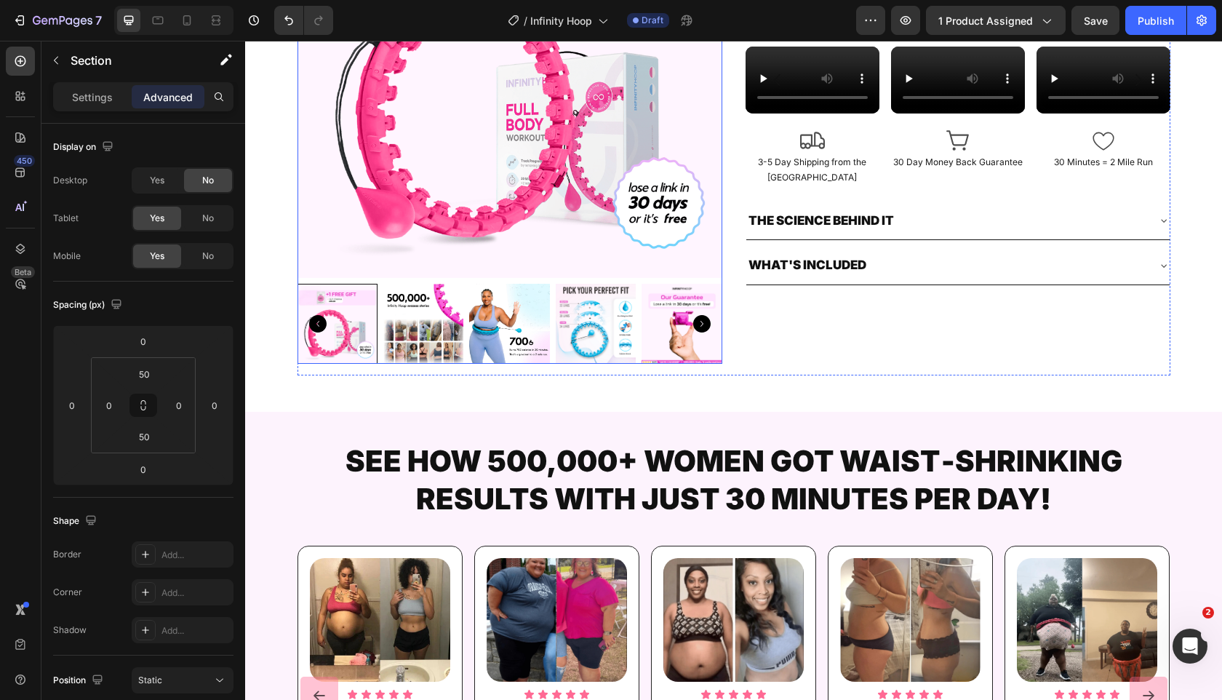
scroll to position [0, 0]
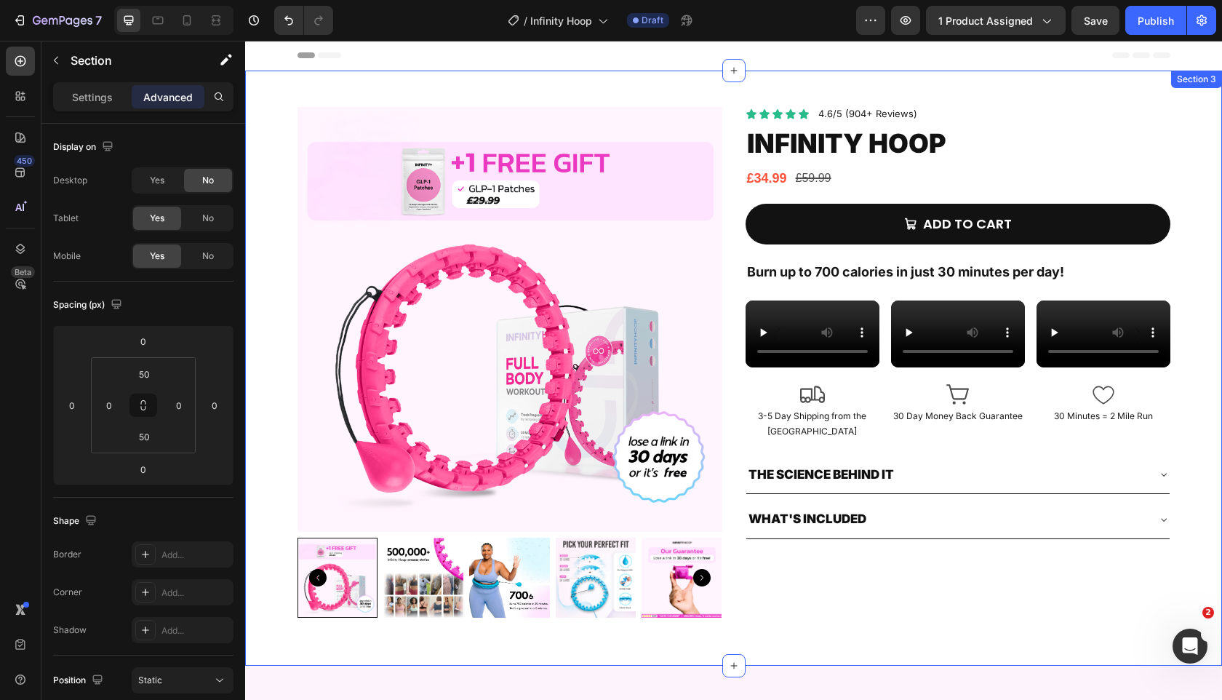
click at [283, 113] on div "Product Images Icon Icon Icon Icon Icon Icon List 4.6/5 (904+ Reviews) Text Blo…" at bounding box center [733, 368] width 977 height 522
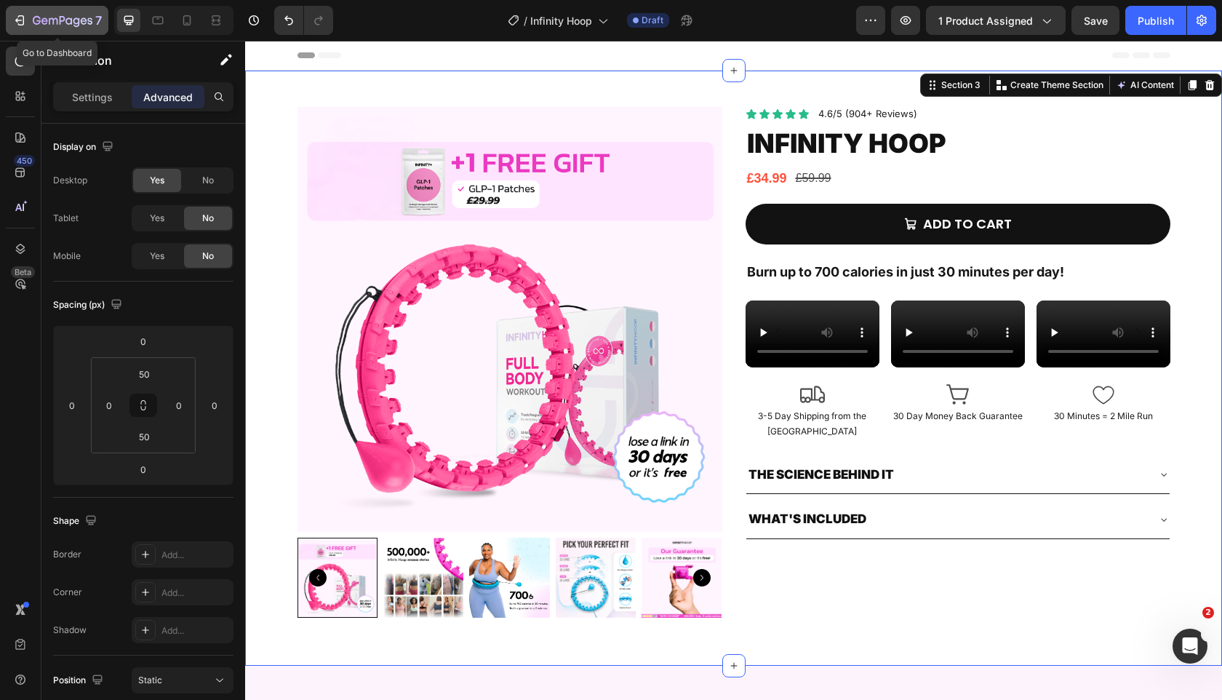
click at [25, 28] on div "7" at bounding box center [56, 20] width 89 height 17
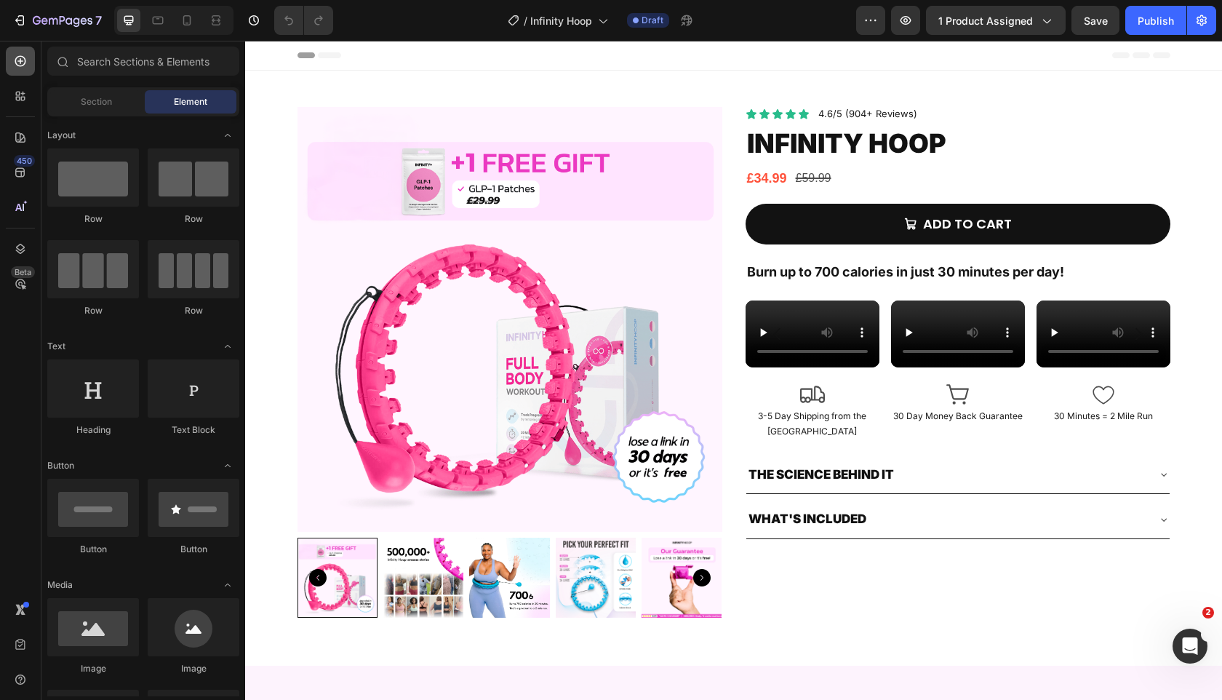
click at [16, 59] on icon at bounding box center [20, 61] width 11 height 11
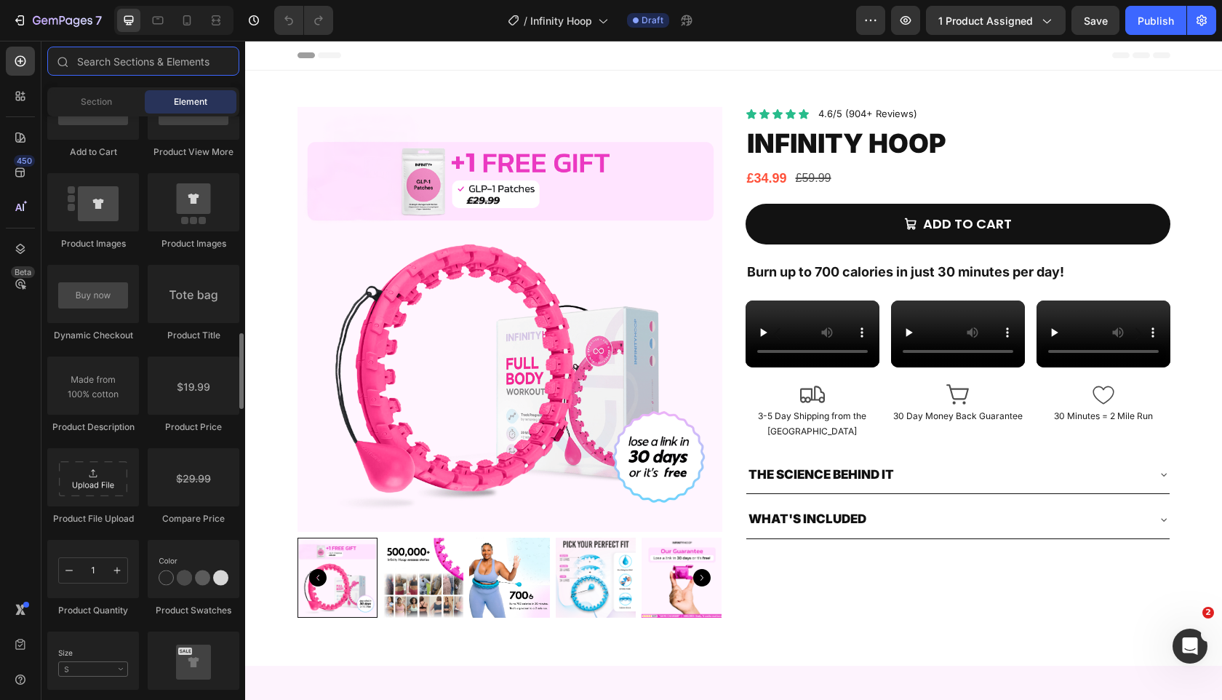
scroll to position [2246, 0]
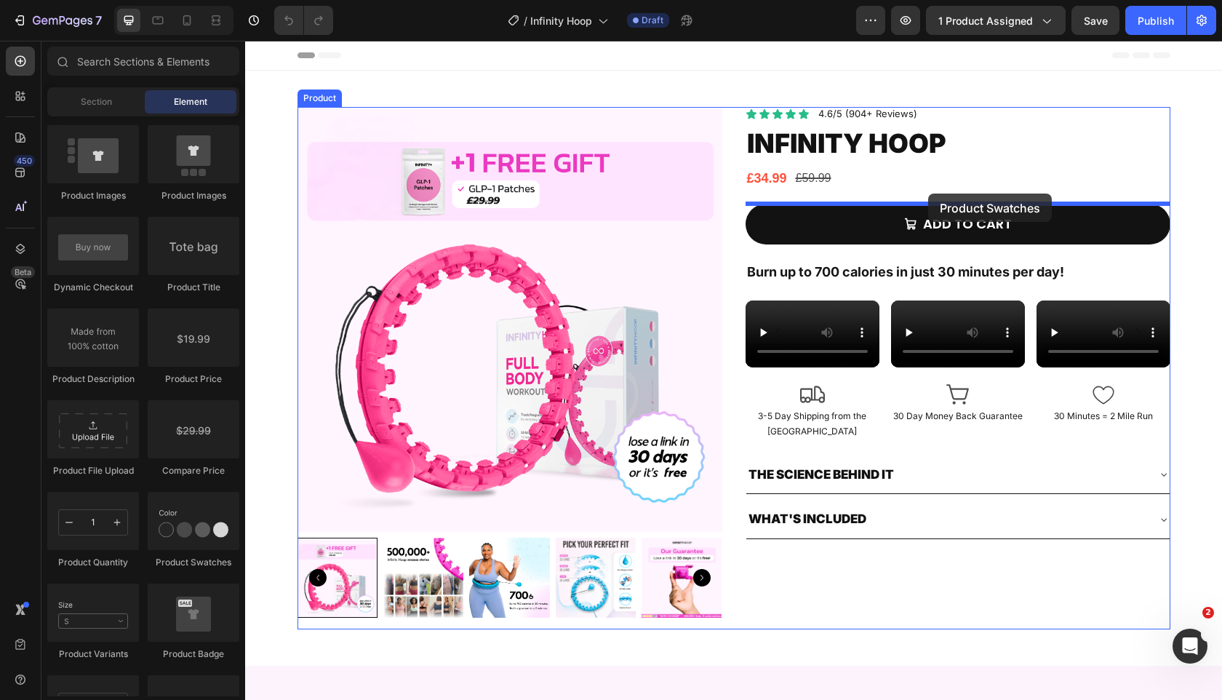
drag, startPoint x: 434, startPoint y: 588, endPoint x: 928, endPoint y: 193, distance: 631.8
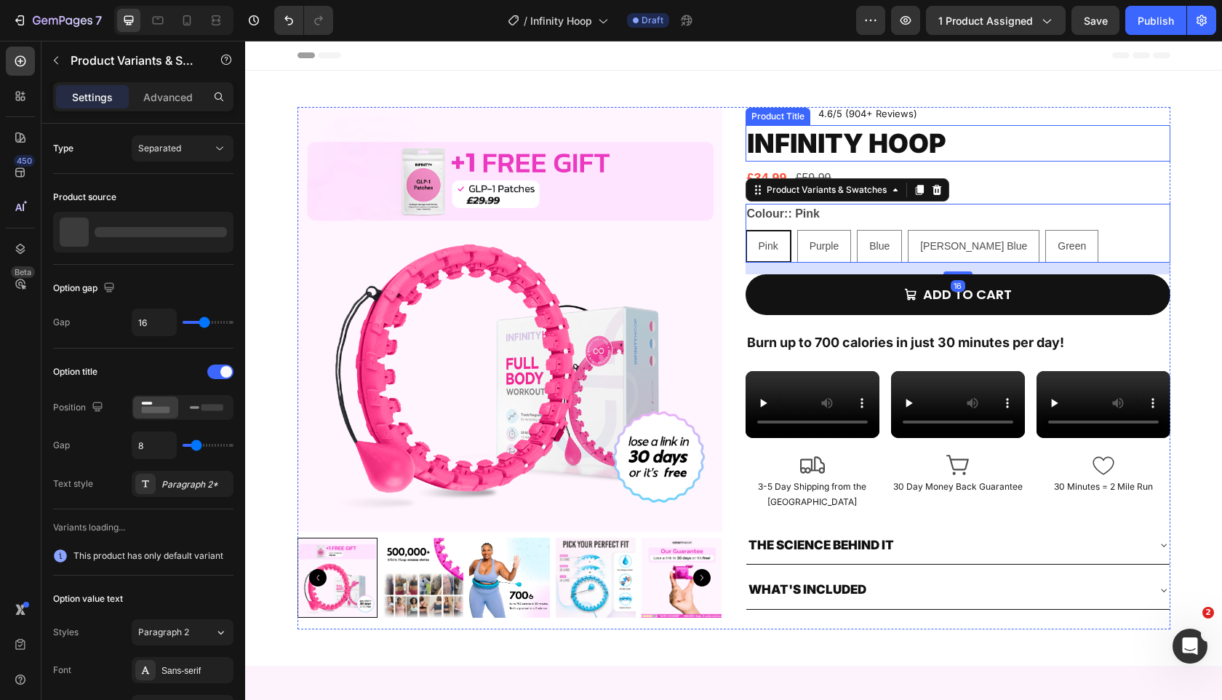
click at [961, 157] on h2 "Infinity Hoop" at bounding box center [957, 143] width 425 height 37
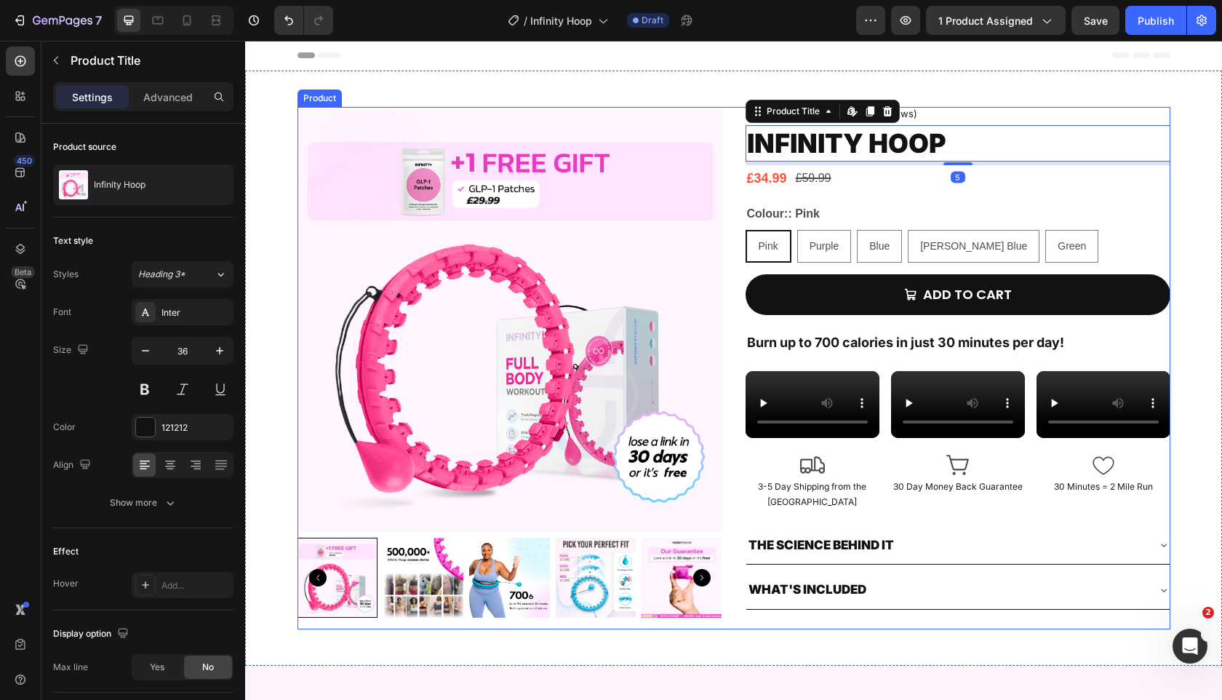
click at [946, 201] on div "Icon Icon Icon Icon Icon Icon List 4.6/5 (904+ Reviews) Text Block Row Infinity…" at bounding box center [957, 368] width 425 height 522
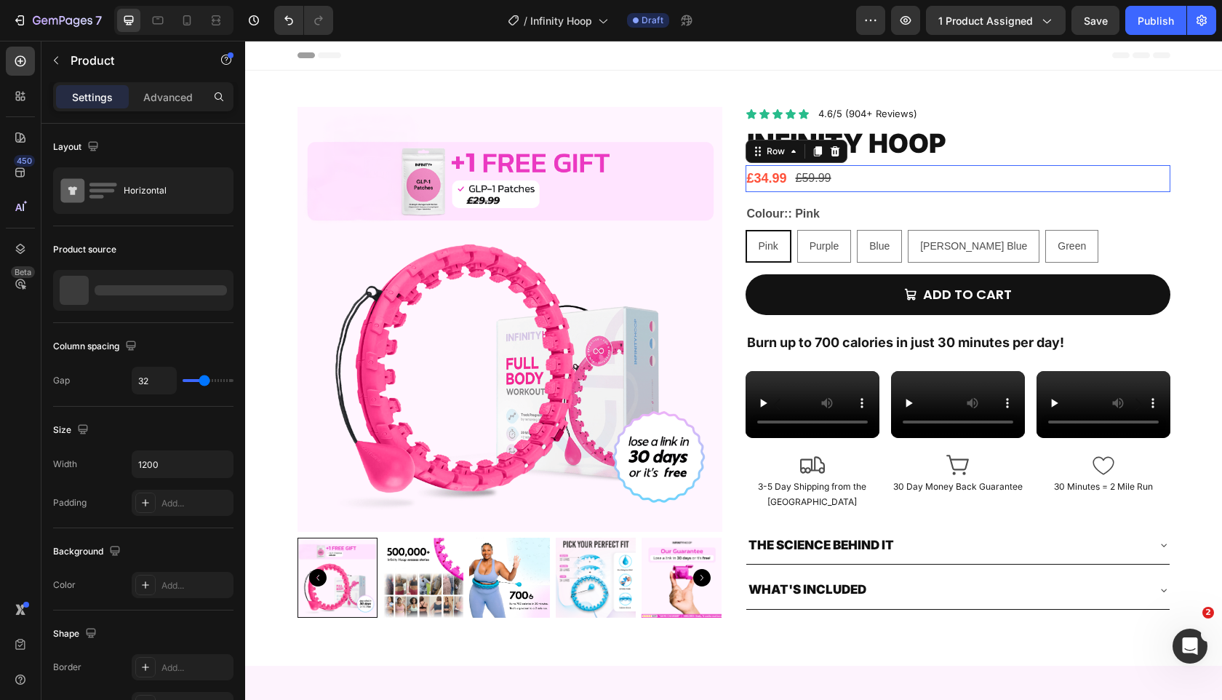
click at [947, 188] on div "£34.99 Product Price Product Price £59.99 Product Price Product Price Row 0" at bounding box center [957, 178] width 425 height 26
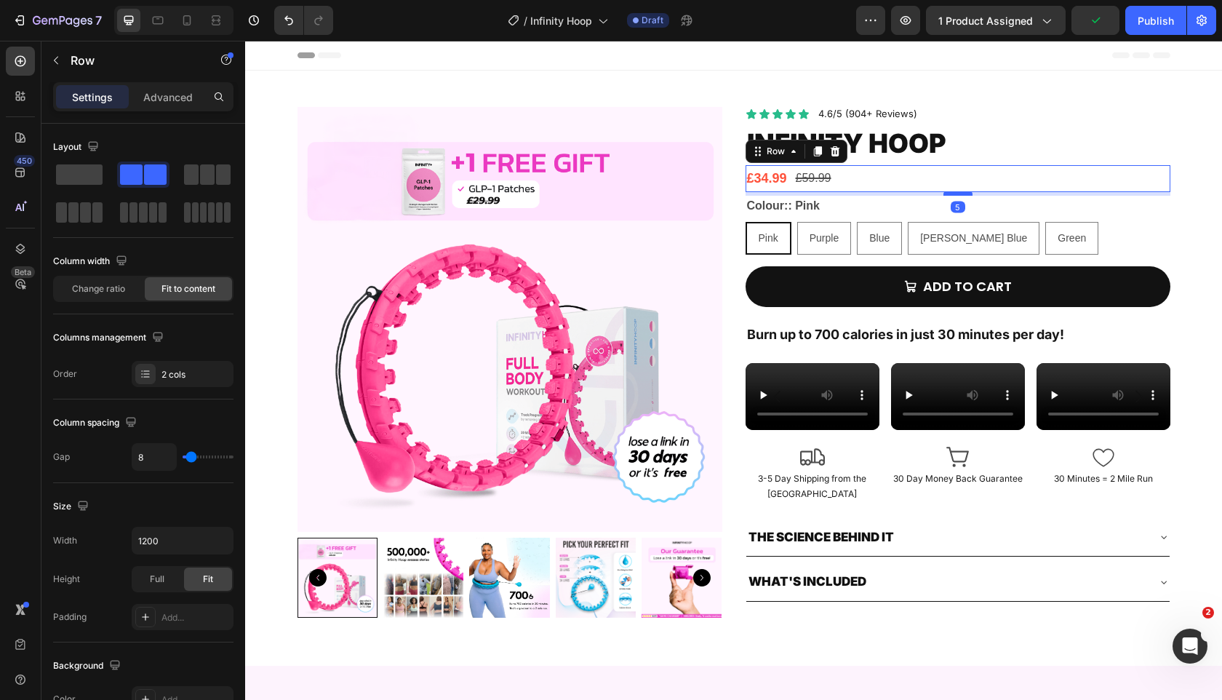
drag, startPoint x: 964, startPoint y: 202, endPoint x: 961, endPoint y: 194, distance: 8.3
click at [961, 194] on div at bounding box center [957, 193] width 29 height 4
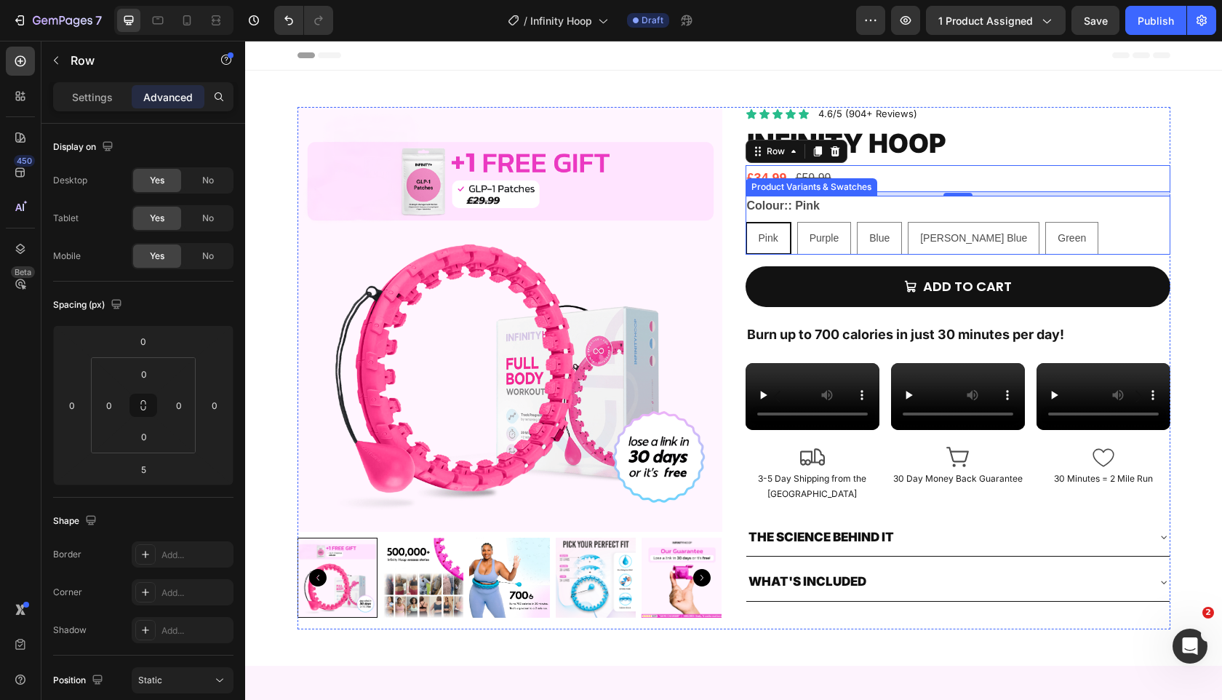
click at [780, 204] on legend "Colour:: Pink" at bounding box center [783, 206] width 76 height 20
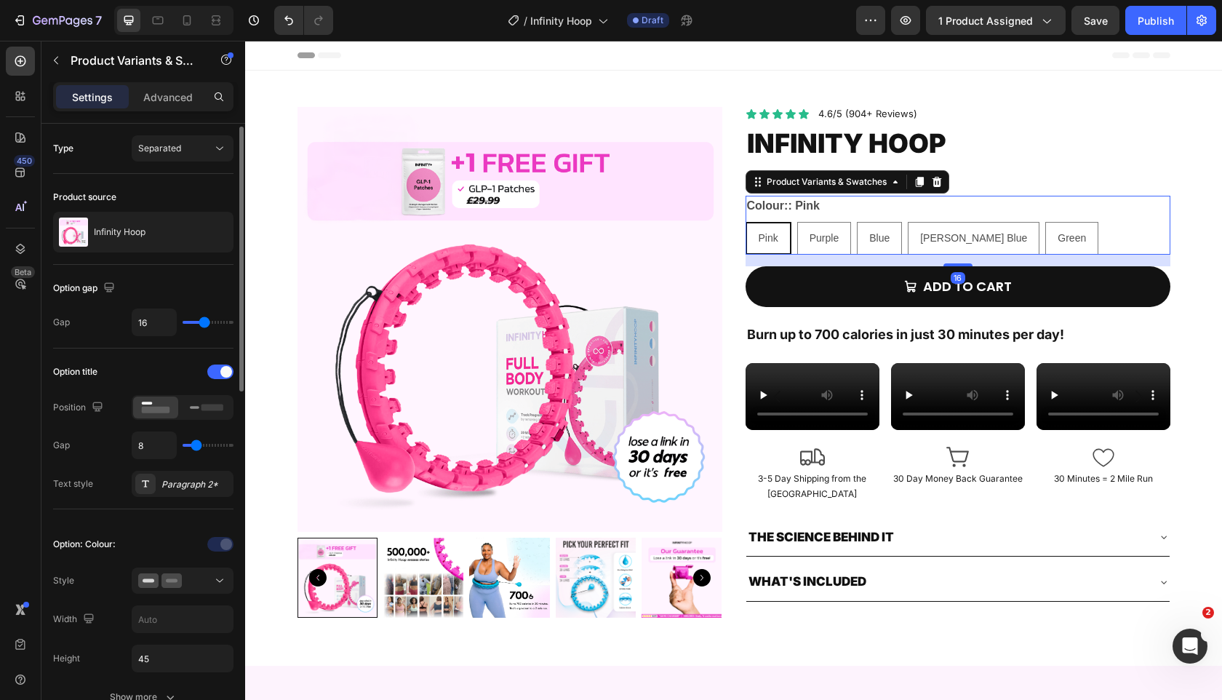
scroll to position [223, 0]
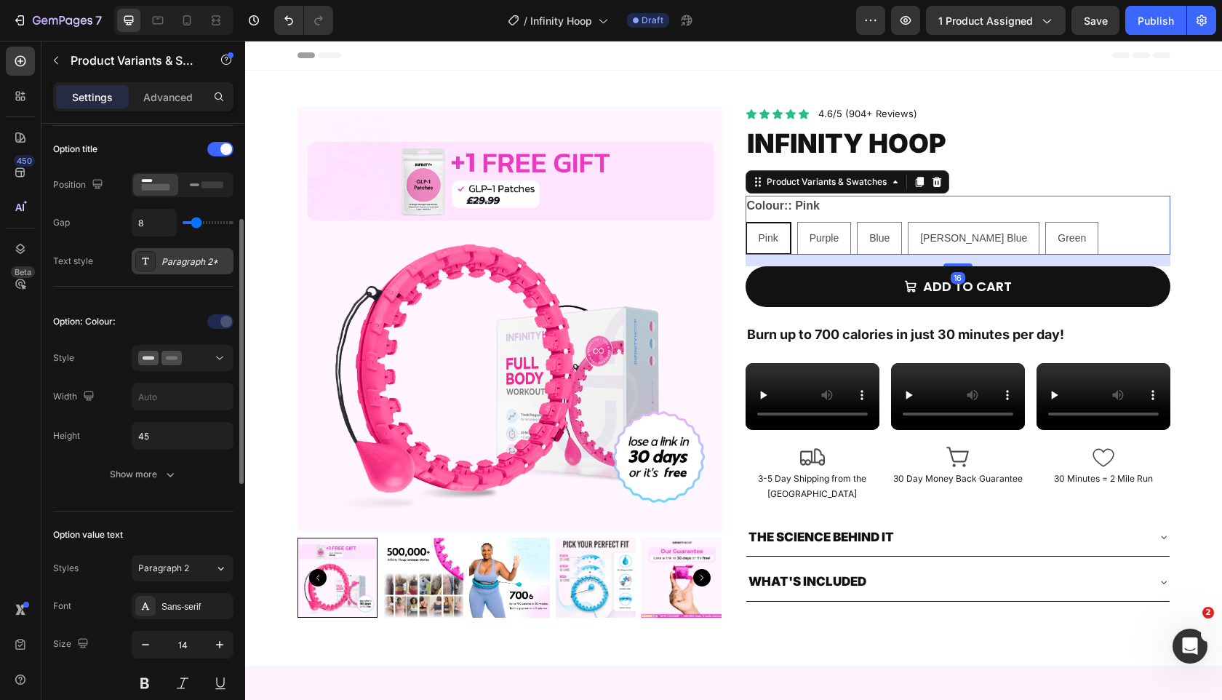
click at [185, 265] on div "Paragraph 2*" at bounding box center [195, 261] width 68 height 13
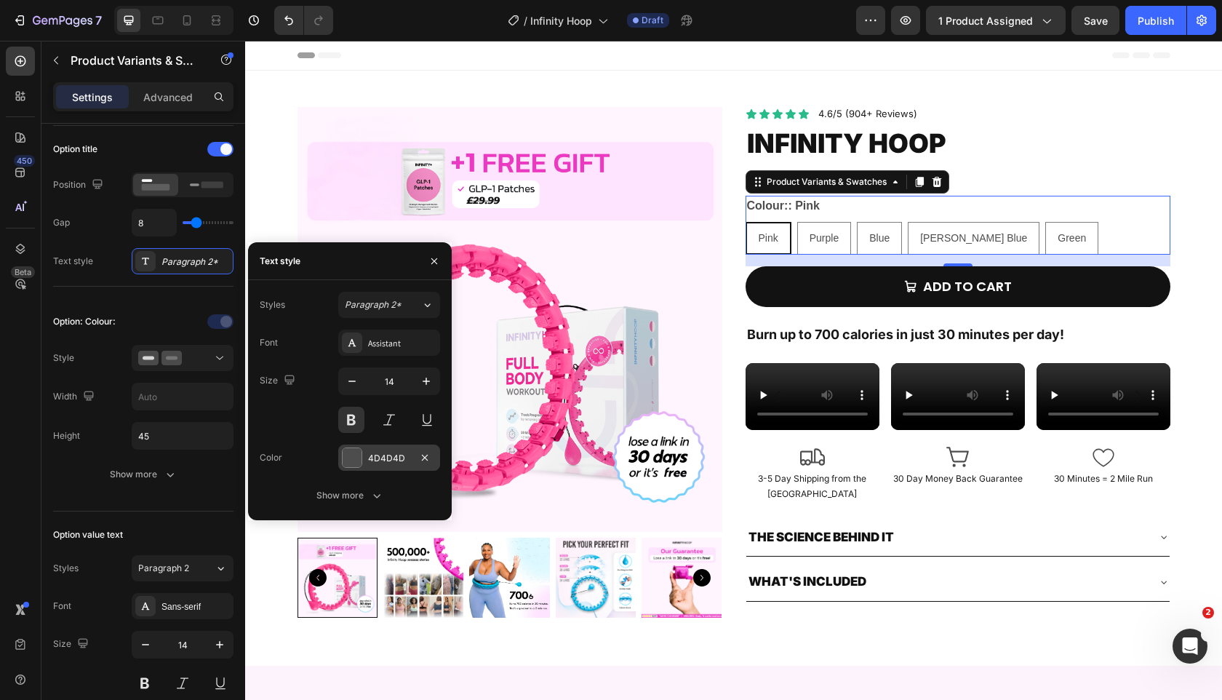
click at [372, 462] on div "4D4D4D" at bounding box center [389, 458] width 42 height 13
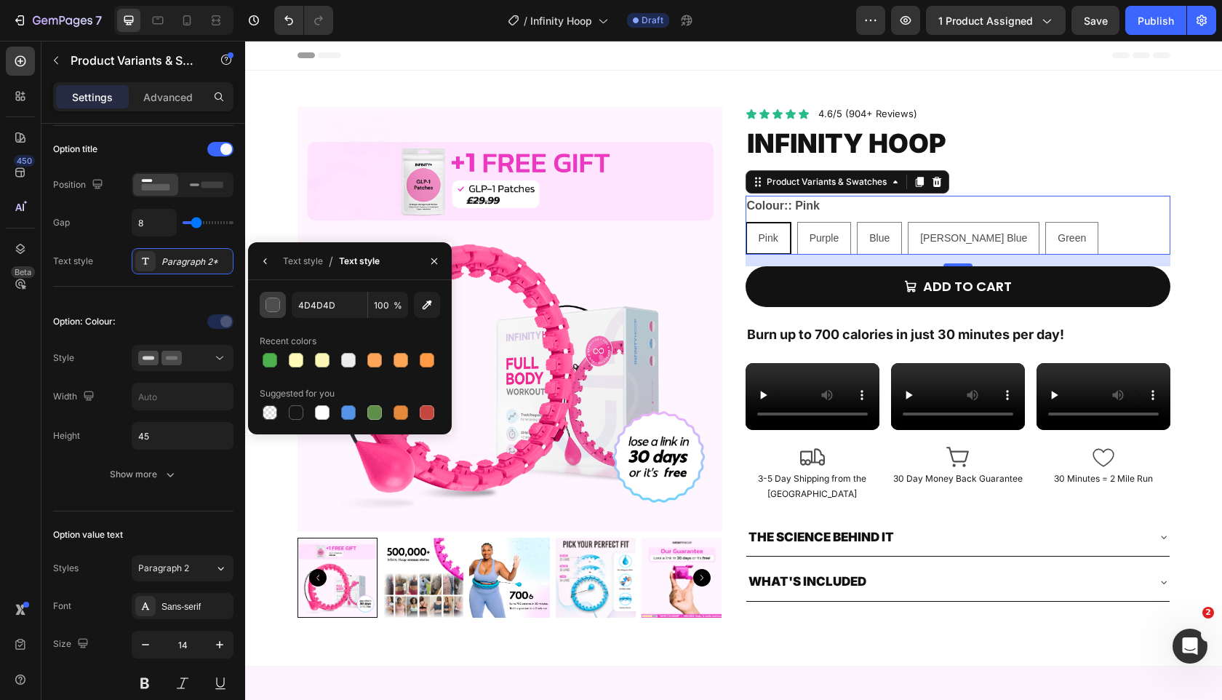
click at [276, 300] on div "button" at bounding box center [273, 305] width 15 height 15
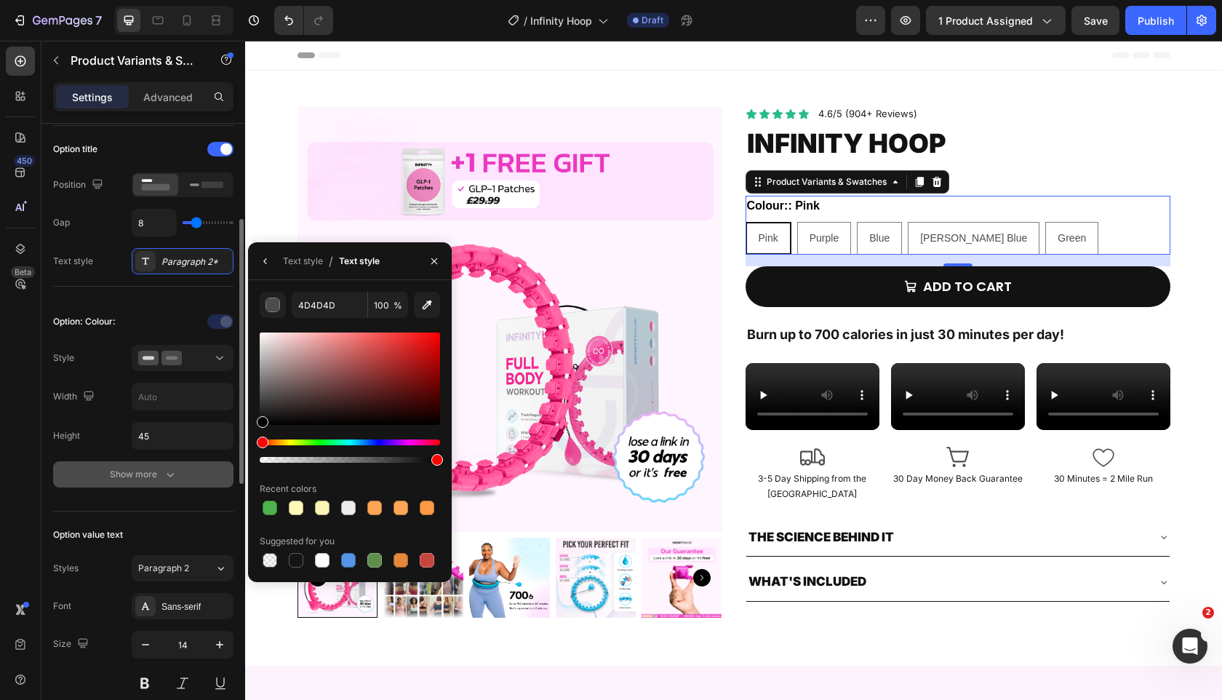
drag, startPoint x: 292, startPoint y: 391, endPoint x: 176, endPoint y: 482, distance: 147.6
click at [176, 482] on div "450 Beta Sections(18) Elements(84) Section Element Hero Section Product Detail …" at bounding box center [122, 370] width 245 height 659
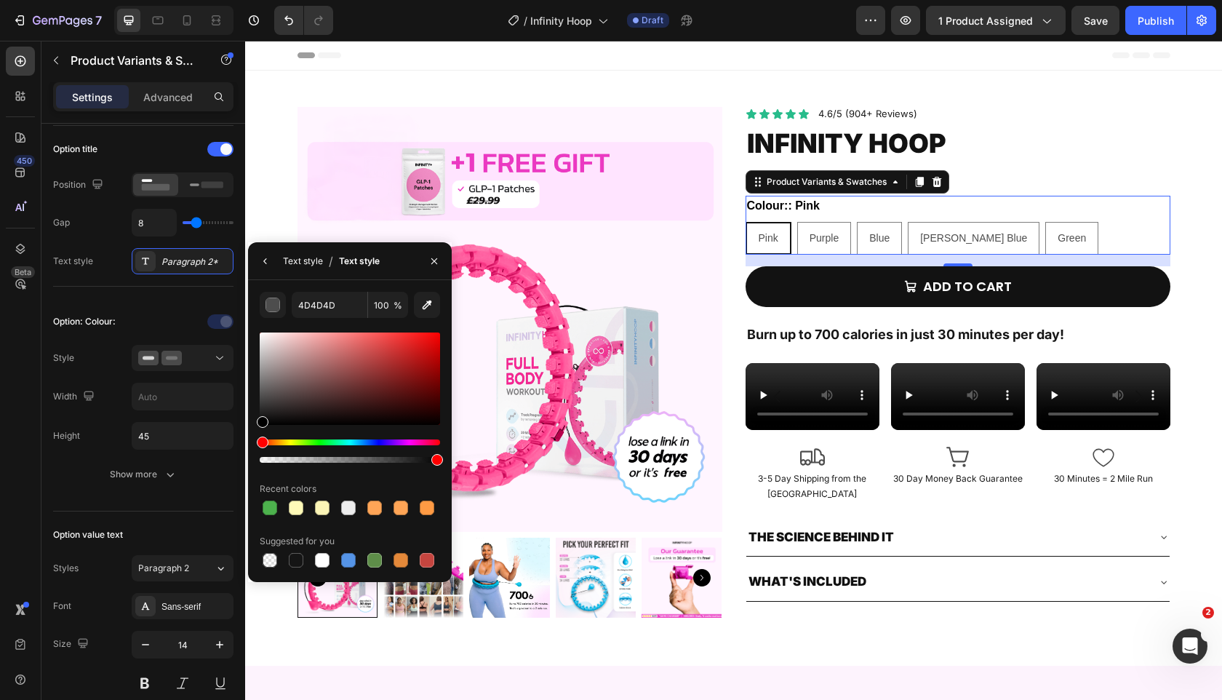
type input "000000"
click at [311, 266] on div "Text style" at bounding box center [303, 261] width 40 height 13
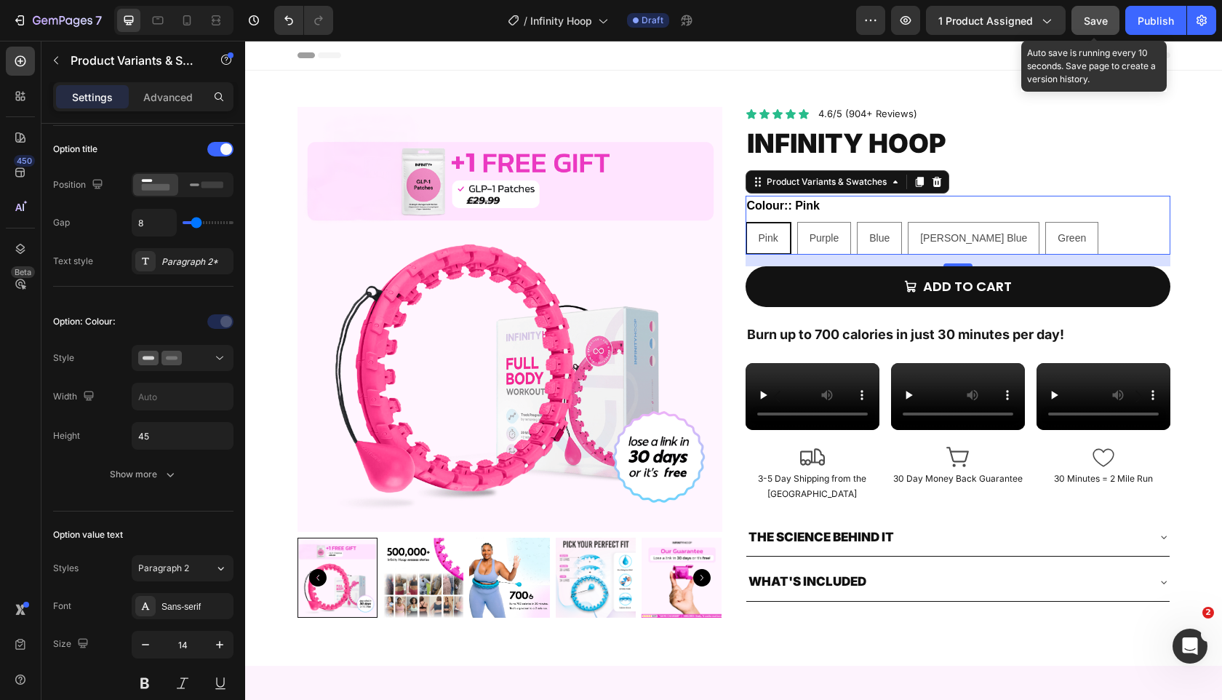
click at [1084, 23] on span "Save" at bounding box center [1096, 21] width 24 height 12
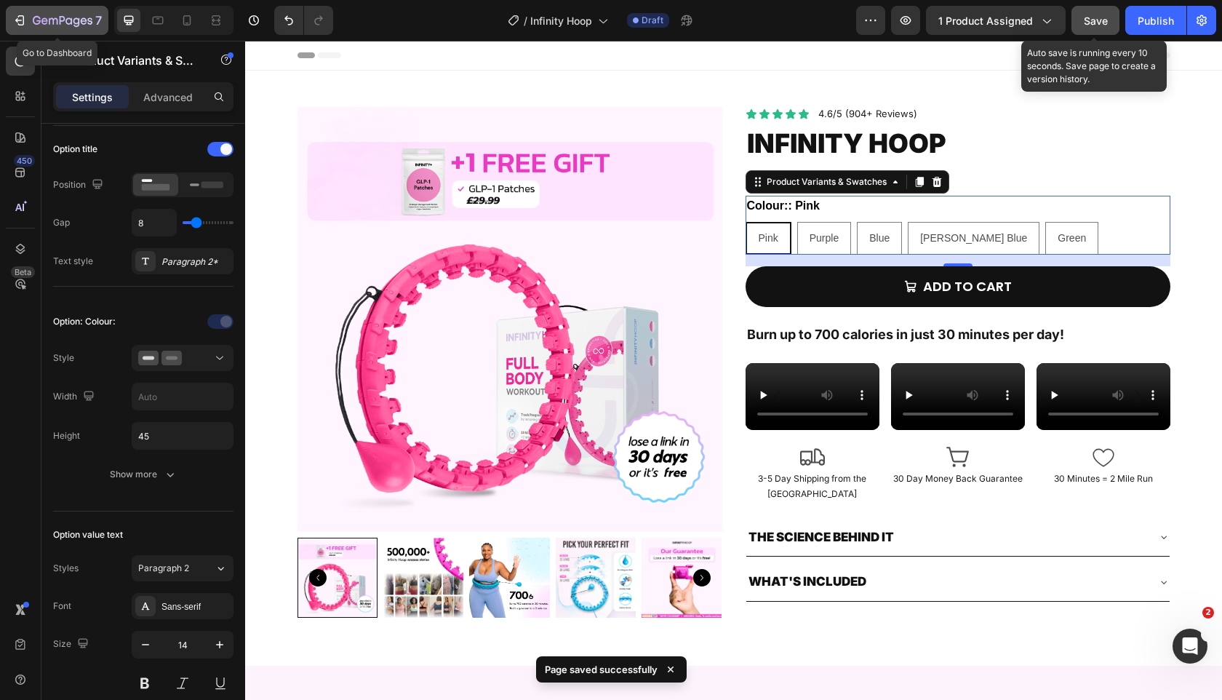
click at [17, 20] on icon "button" at bounding box center [19, 20] width 15 height 15
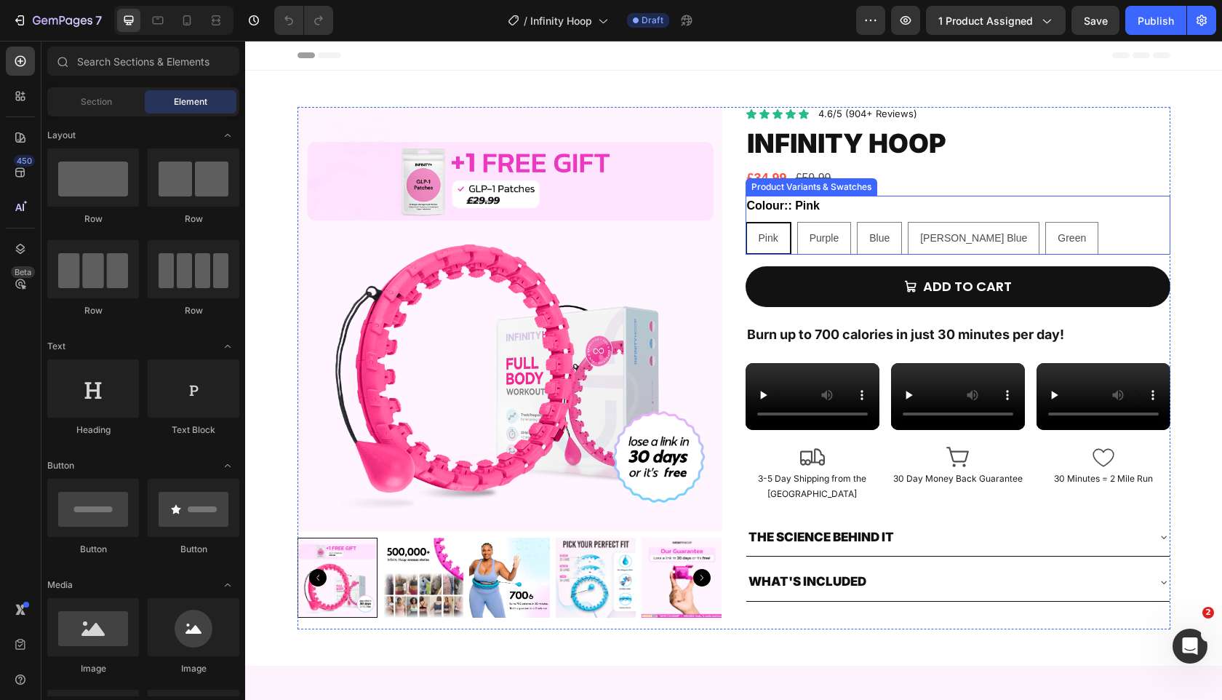
click at [937, 201] on p "[PERSON_NAME] Blue" at bounding box center [974, 205] width 92 height 13
click at [908, 221] on input "[PERSON_NAME] Blue [PERSON_NAME] Blue [PERSON_NAME] Blue" at bounding box center [907, 221] width 1 height 1
radio input "true"
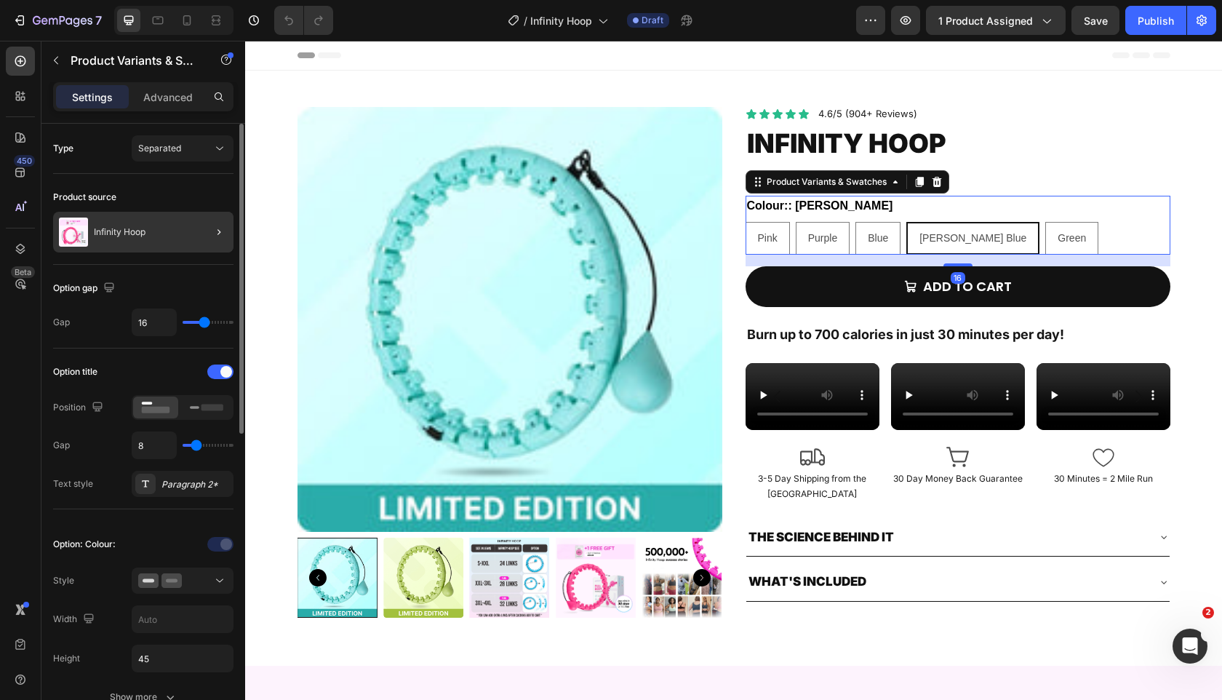
click at [199, 223] on div at bounding box center [213, 232] width 41 height 41
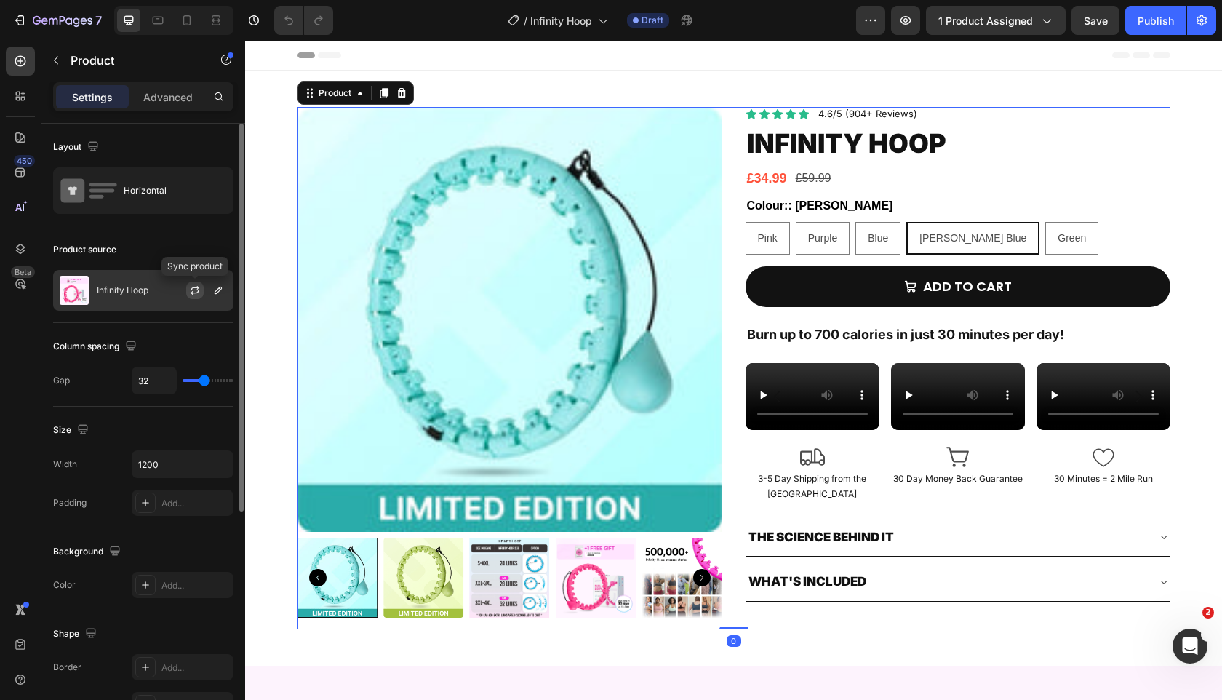
click at [196, 294] on icon "button" at bounding box center [195, 290] width 12 height 12
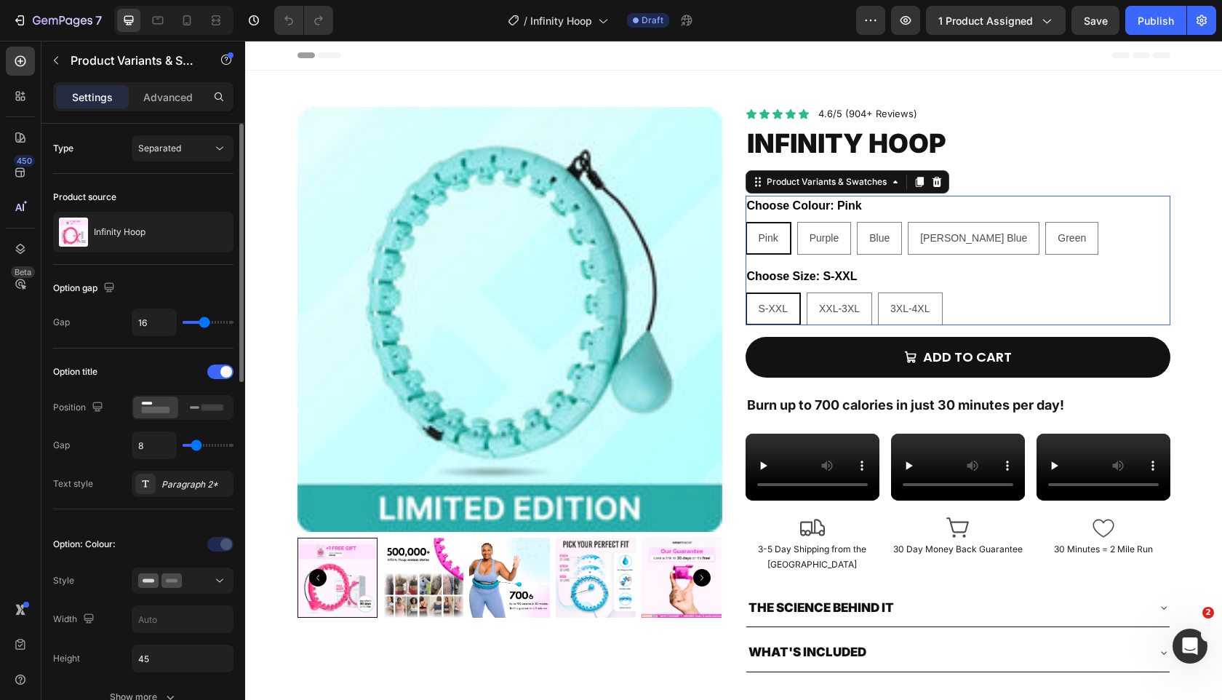
click at [889, 272] on div "Choose Size: S-XXL S-XXL S-XXL S-XXL XXL-3XL XXL-3XL XXL-3XL 3XL-4XL 3XL-4XL 3X…" at bounding box center [957, 295] width 425 height 59
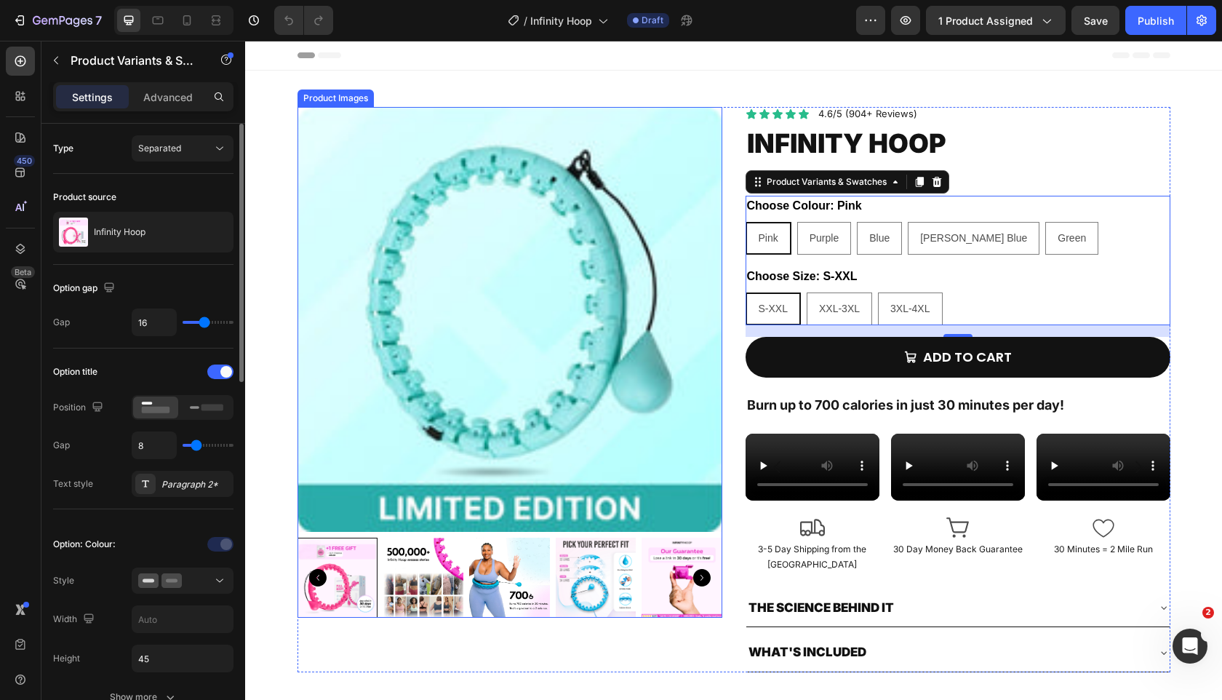
click at [353, 592] on div at bounding box center [337, 577] width 80 height 80
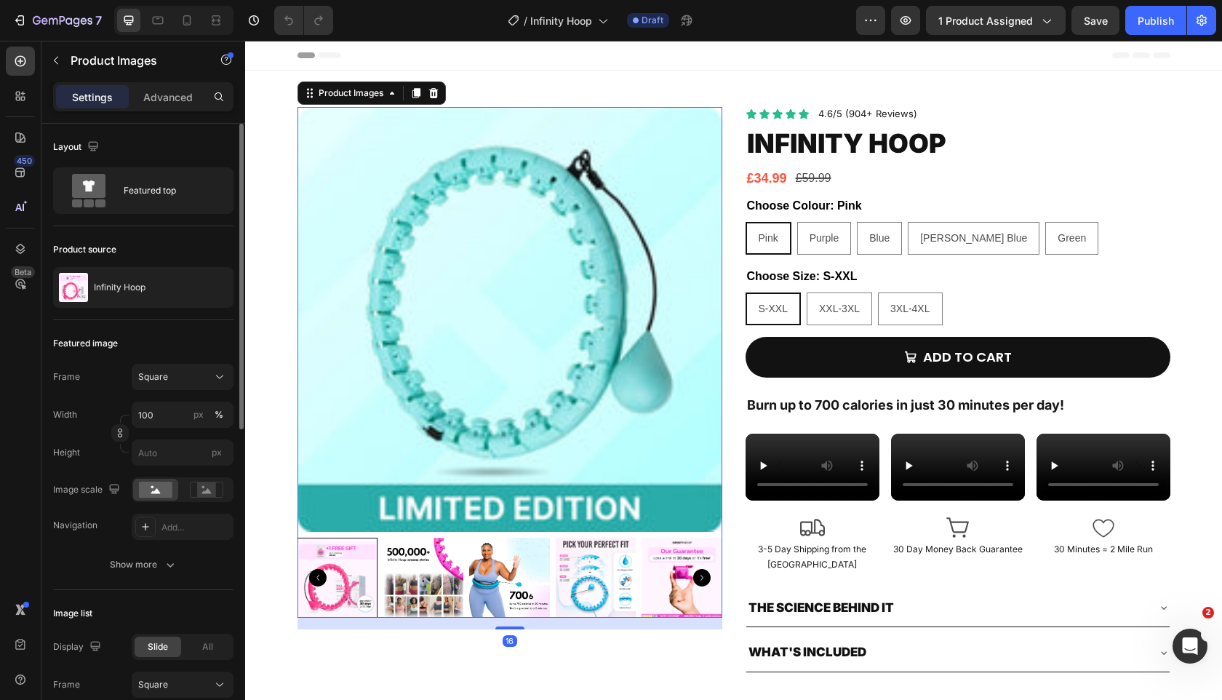
click at [364, 568] on div at bounding box center [337, 577] width 80 height 80
click at [28, 23] on div "7" at bounding box center [56, 20] width 89 height 17
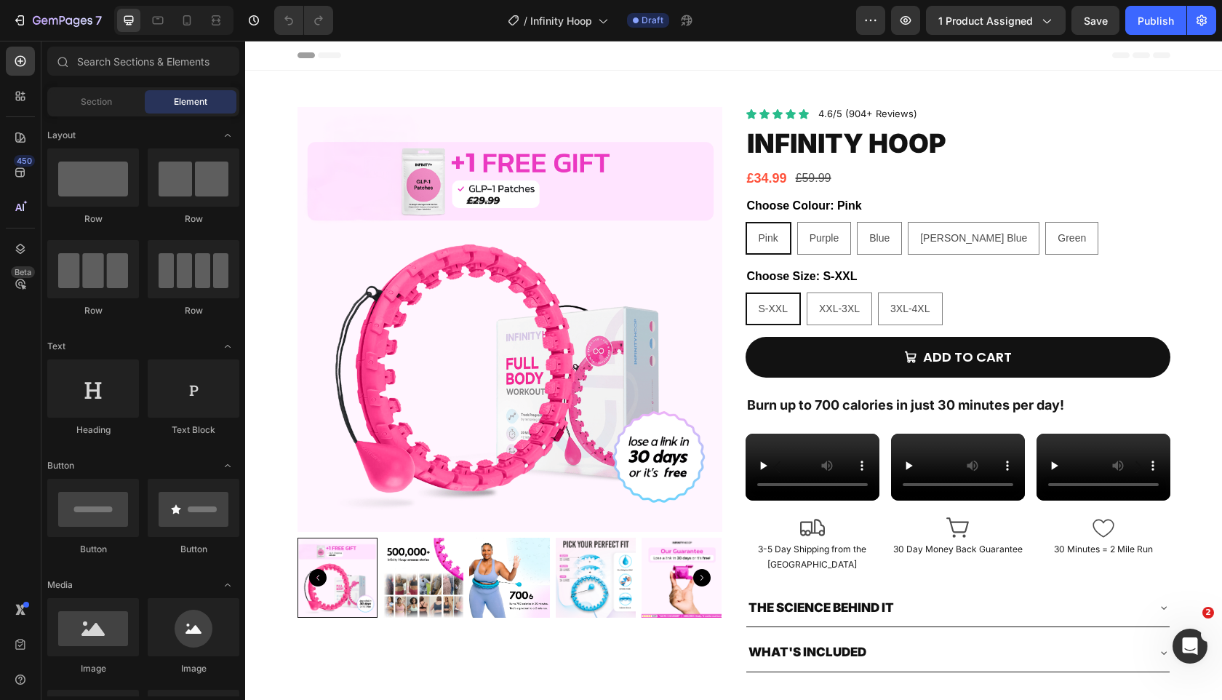
click at [3, 33] on div "7" at bounding box center [54, 20] width 108 height 29
click at [6, 27] on button "7" at bounding box center [57, 20] width 103 height 29
